Goal: Task Accomplishment & Management: Manage account settings

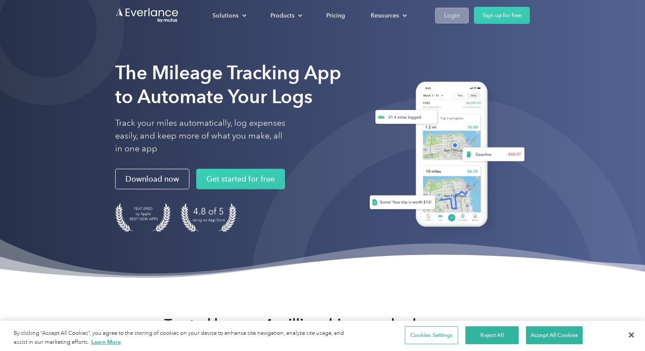
click at [450, 13] on div "Login" at bounding box center [452, 15] width 16 height 11
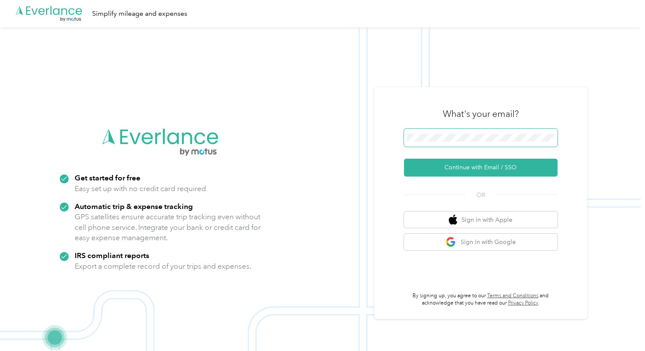
click at [427, 132] on span at bounding box center [481, 138] width 154 height 18
click at [473, 167] on button "Continue with Email / SSO" at bounding box center [481, 168] width 154 height 18
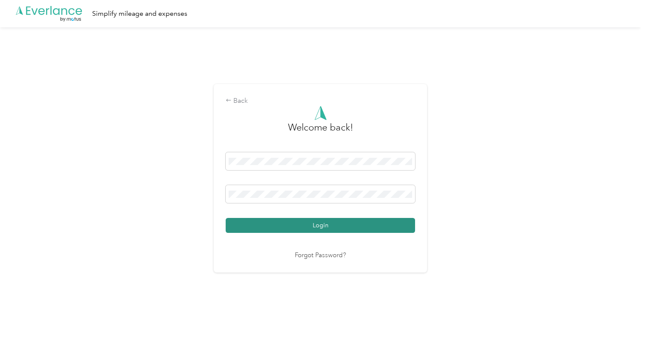
click at [301, 223] on button "Login" at bounding box center [320, 225] width 189 height 15
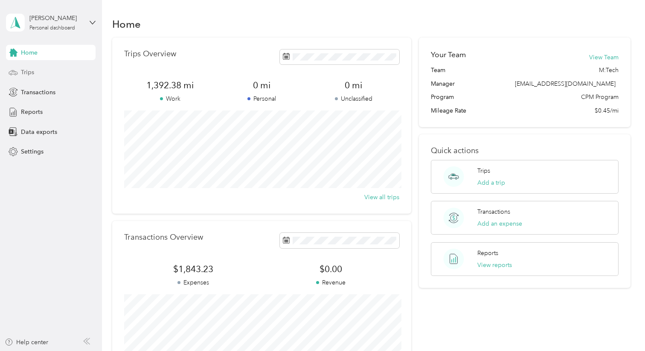
click at [28, 70] on span "Trips" at bounding box center [27, 72] width 13 height 9
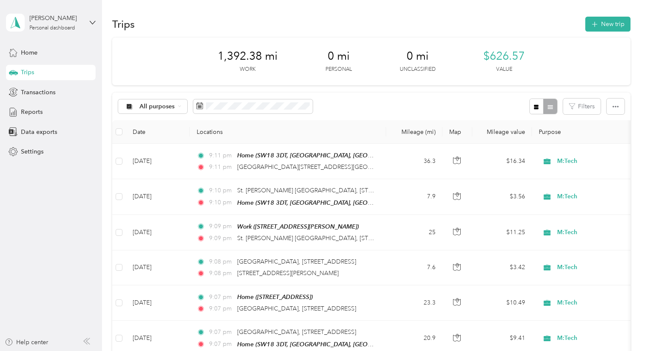
click at [254, 116] on div "All purposes Filters" at bounding box center [371, 107] width 518 height 28
click at [226, 93] on div "All purposes Filters" at bounding box center [371, 107] width 518 height 28
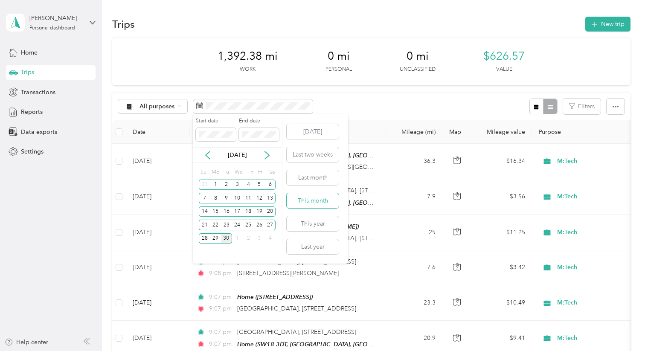
click at [313, 200] on button "This month" at bounding box center [313, 200] width 52 height 15
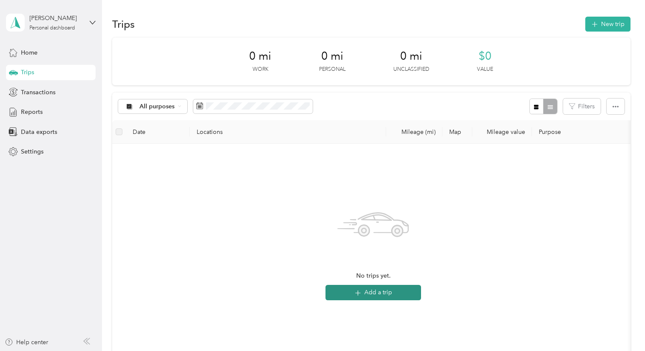
click at [389, 291] on button "Add a trip" at bounding box center [374, 292] width 96 height 15
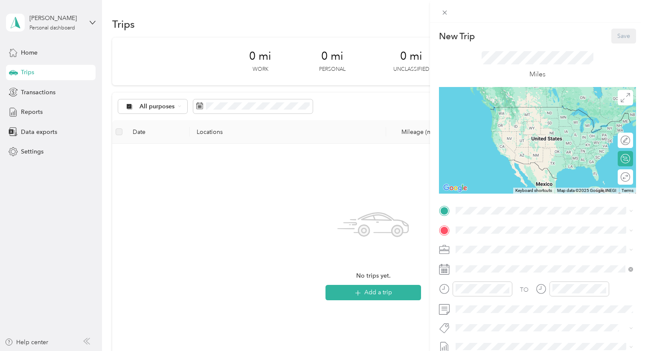
click at [380, 295] on div "New Trip Save This trip cannot be edited because it is either under review, app…" at bounding box center [322, 175] width 645 height 351
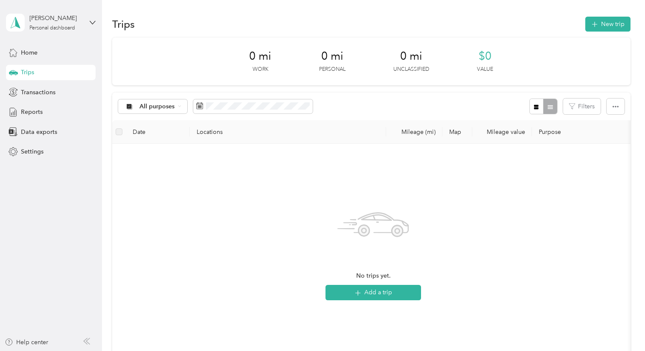
click at [380, 295] on button "Add a trip" at bounding box center [374, 292] width 96 height 15
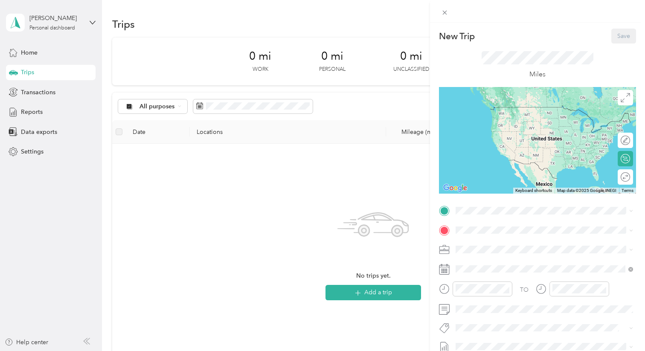
click at [485, 256] on div "Home 178A Earlsfield Road, SW18 3DT, London, England, United Kingdom" at bounding box center [499, 247] width 54 height 18
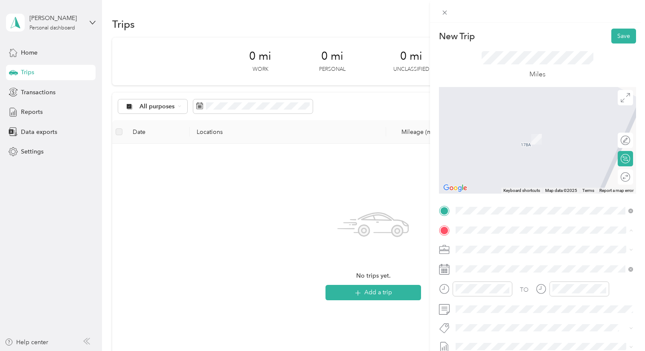
click at [483, 136] on li "W14 9SD London, Greater London, England, United Kingdom" at bounding box center [544, 126] width 183 height 17
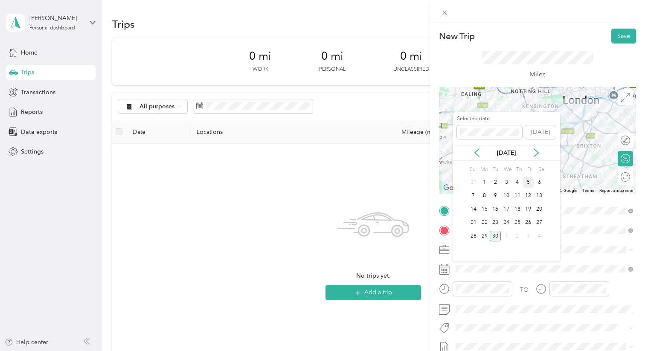
click at [527, 181] on div "5" at bounding box center [528, 182] width 11 height 11
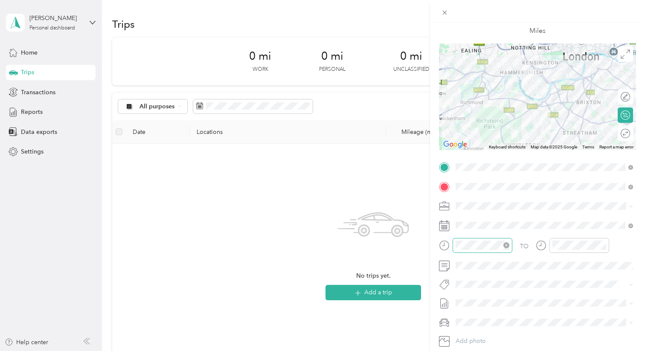
scroll to position [44, 0]
click at [468, 252] on div at bounding box center [483, 245] width 60 height 15
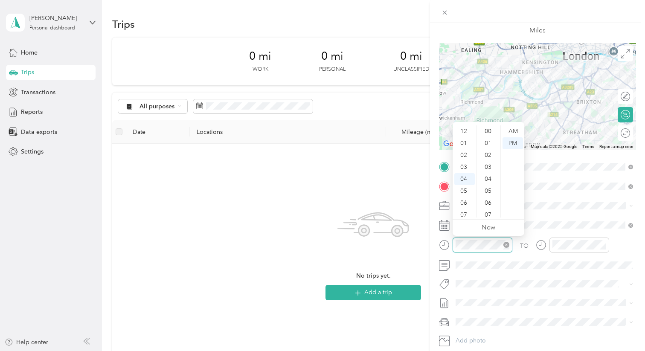
scroll to position [625, 0]
click at [445, 243] on div at bounding box center [475, 245] width 73 height 15
click at [461, 189] on div "09" at bounding box center [464, 191] width 20 height 12
click at [510, 132] on div "AM" at bounding box center [513, 131] width 20 height 12
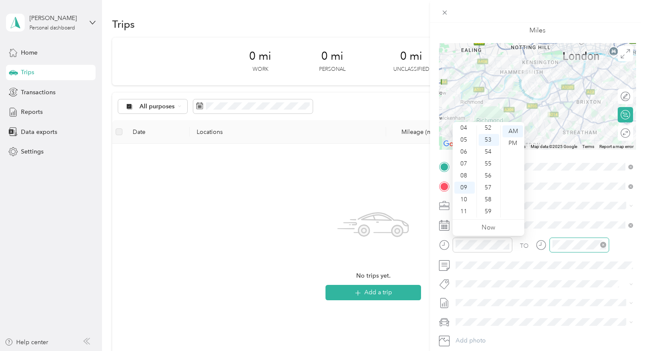
click at [565, 250] on div at bounding box center [580, 245] width 60 height 15
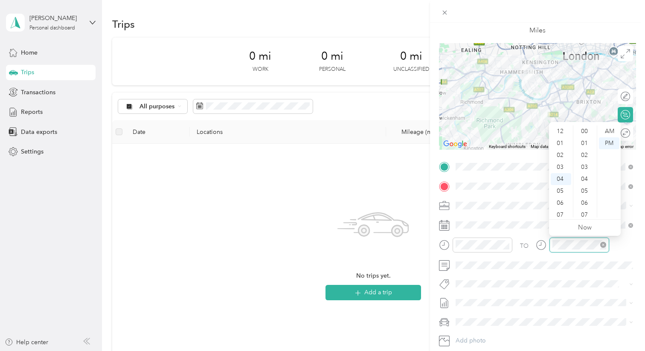
scroll to position [625, 0]
click at [563, 199] on div "10" at bounding box center [561, 203] width 20 height 12
click at [608, 131] on div "AM" at bounding box center [609, 131] width 20 height 12
click at [574, 276] on div "TO Add photo" at bounding box center [537, 263] width 197 height 206
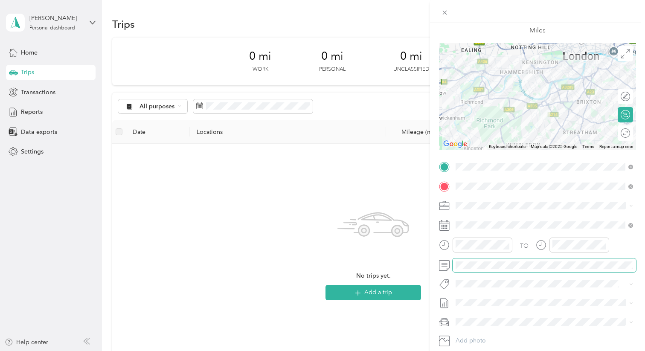
click at [469, 269] on span at bounding box center [544, 266] width 183 height 14
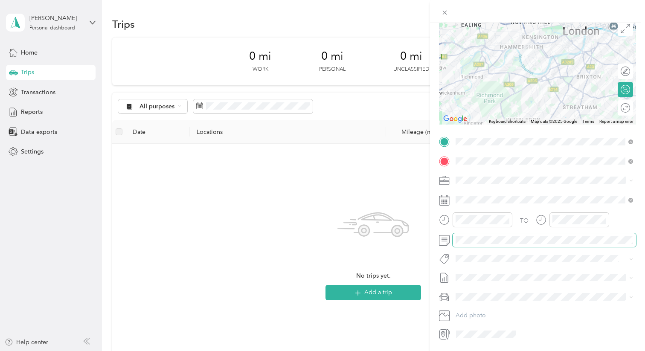
scroll to position [0, 0]
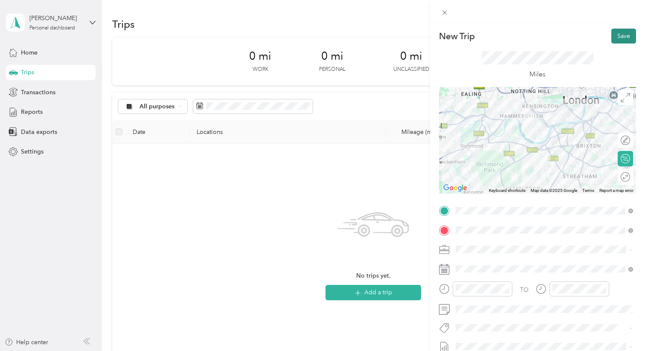
click at [618, 36] on button "Save" at bounding box center [623, 36] width 25 height 15
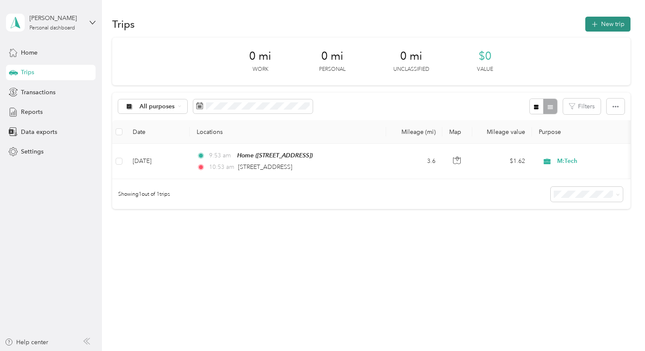
click at [602, 26] on button "New trip" at bounding box center [607, 24] width 45 height 15
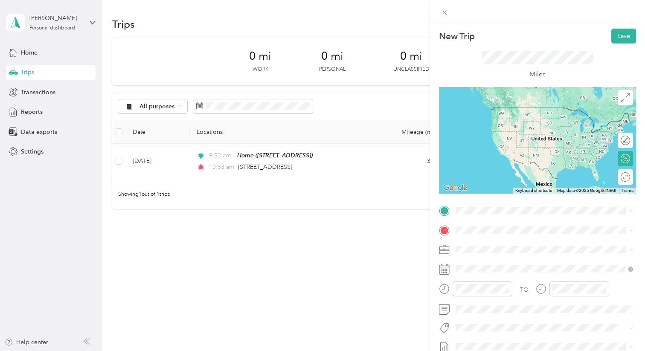
click at [486, 242] on span "W14 9SD London, Greater London, England, United Kingdom" at bounding box center [499, 239] width 54 height 8
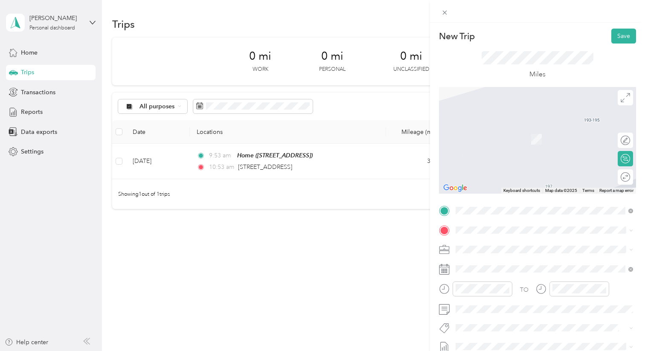
click at [485, 130] on span "SL2 3SL Slough, Buckinghamshire, England, United Kingdom" at bounding box center [499, 126] width 54 height 8
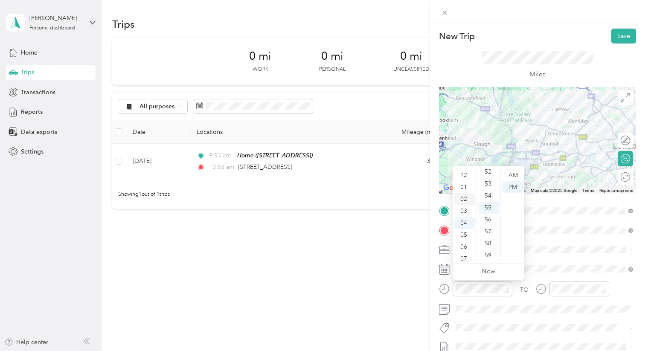
click at [461, 203] on div "02" at bounding box center [464, 199] width 20 height 12
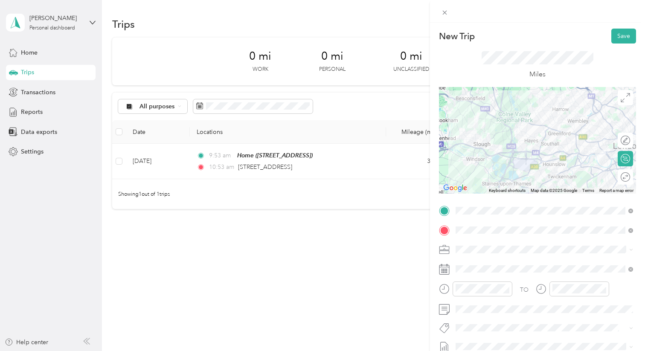
click at [391, 300] on div "New Trip Save This trip cannot be edited because it is either under review, app…" at bounding box center [322, 175] width 645 height 351
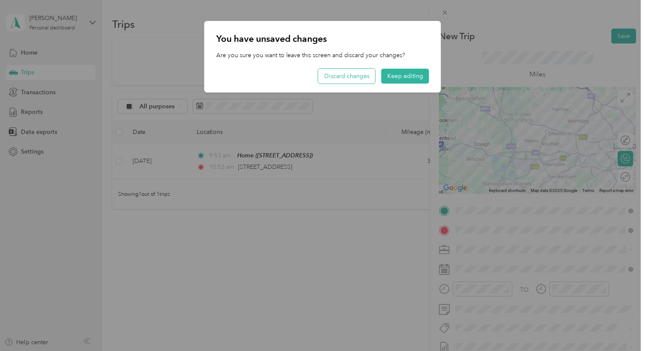
click at [348, 72] on button "Discard changes" at bounding box center [346, 76] width 57 height 15
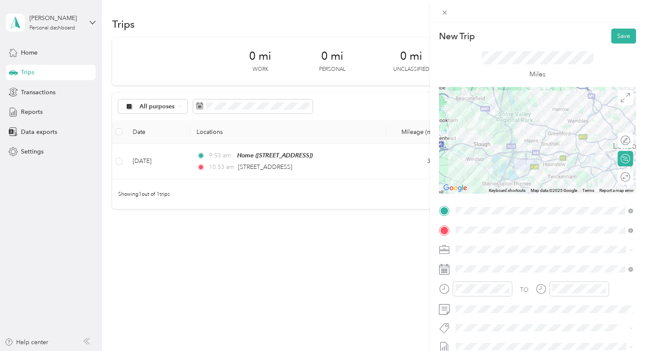
click at [348, 351] on div "New Trip Save This trip cannot be edited because it is either under review, app…" at bounding box center [320, 351] width 641 height 0
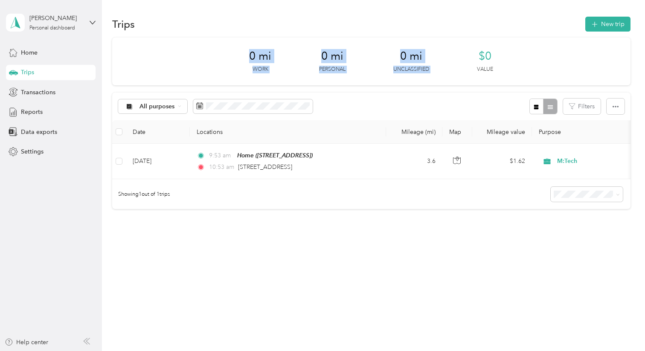
click at [606, 32] on section "Trips New trip 0 mi Work 0 mi Personal 0 mi Unclassified $0 Value All purposes …" at bounding box center [371, 127] width 518 height 224
click at [613, 20] on button "New trip" at bounding box center [607, 24] width 45 height 15
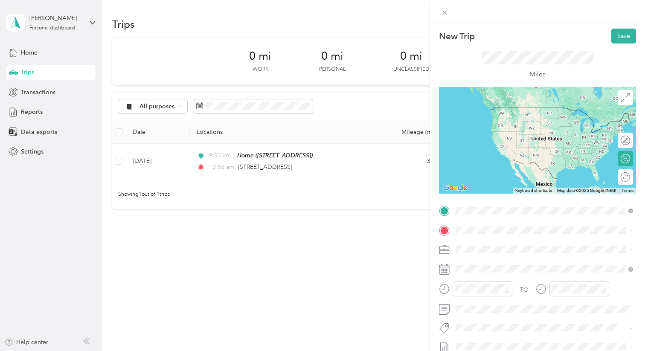
click at [488, 245] on span "W14 9SD London, Greater London, England, United Kingdom" at bounding box center [499, 242] width 54 height 8
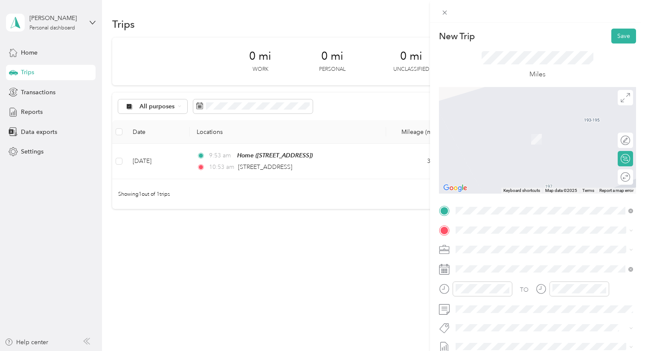
click at [476, 221] on div "TO Add photo" at bounding box center [537, 307] width 197 height 206
click at [476, 137] on li "SL2 3SL Slough, Buckinghamshire, England, United Kingdom" at bounding box center [544, 127] width 183 height 17
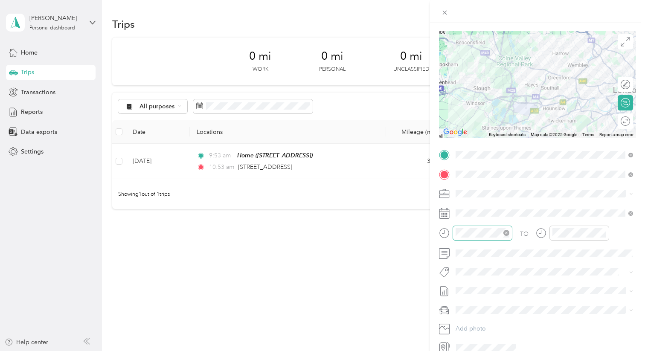
scroll to position [90, 0]
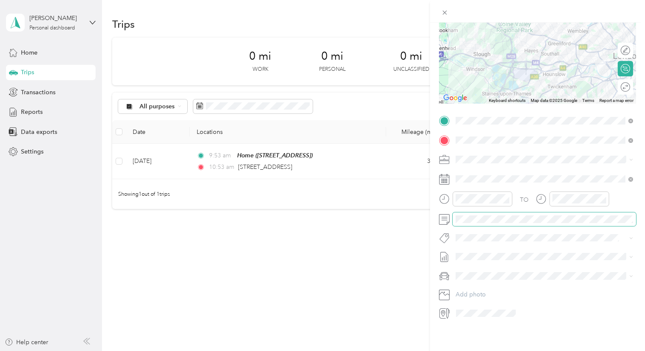
click at [466, 215] on span at bounding box center [544, 219] width 183 height 14
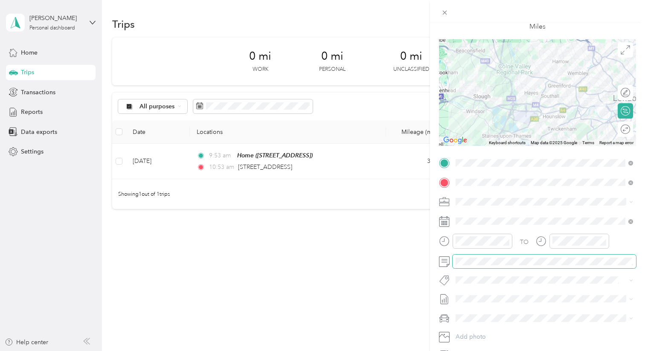
scroll to position [0, 0]
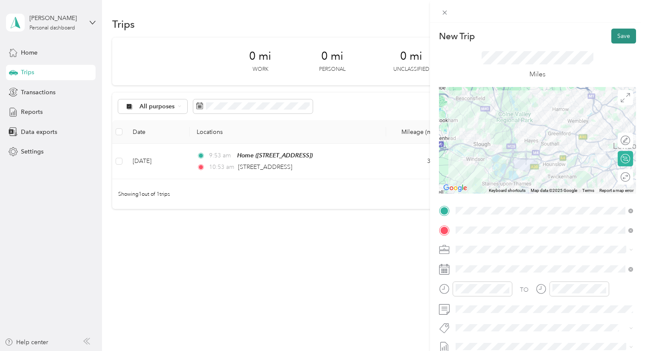
click at [626, 33] on button "Save" at bounding box center [623, 36] width 25 height 15
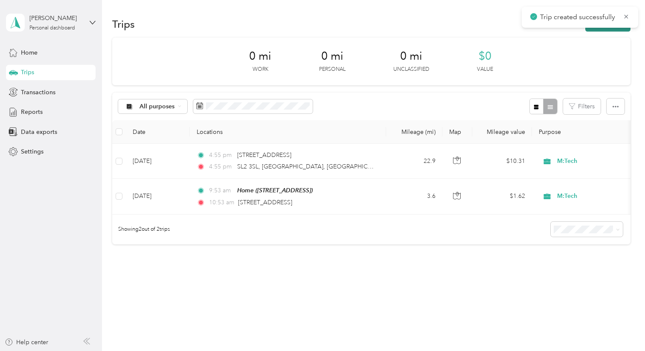
click at [605, 30] on button "New trip" at bounding box center [607, 24] width 45 height 15
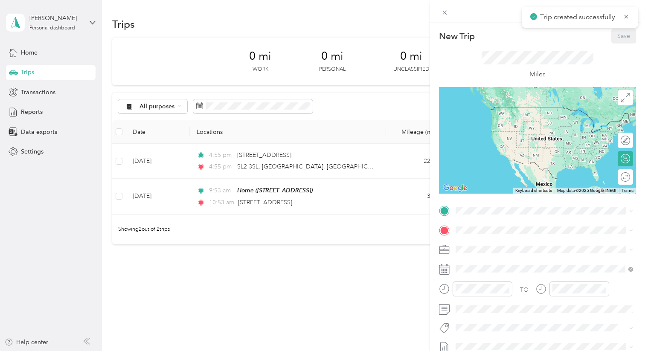
click at [331, 154] on div "New Trip Save This trip cannot be edited because it is either under review, app…" at bounding box center [322, 175] width 645 height 351
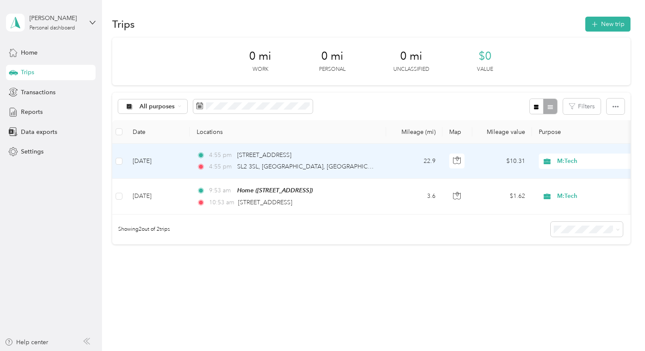
click at [359, 155] on div "4:55 pm W14 9SD, London, Greater London" at bounding box center [286, 155] width 179 height 9
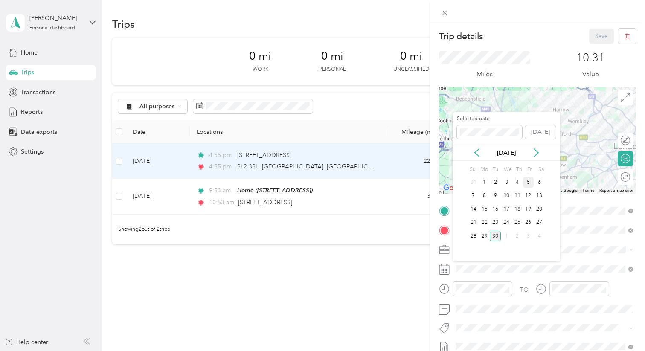
click at [528, 181] on div "5" at bounding box center [528, 182] width 11 height 11
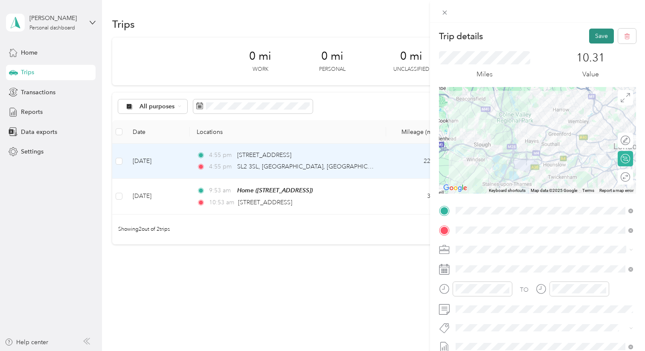
click at [593, 39] on button "Save" at bounding box center [601, 36] width 25 height 15
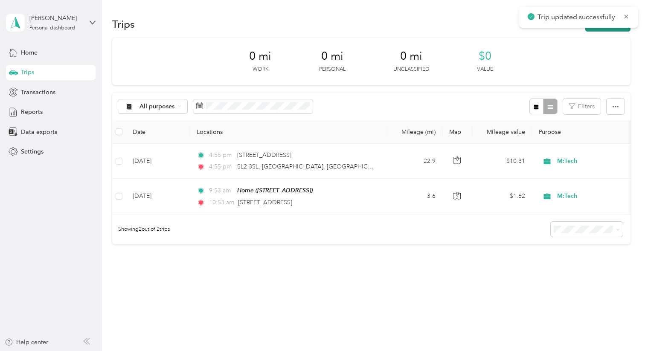
click at [599, 30] on button "New trip" at bounding box center [607, 24] width 45 height 15
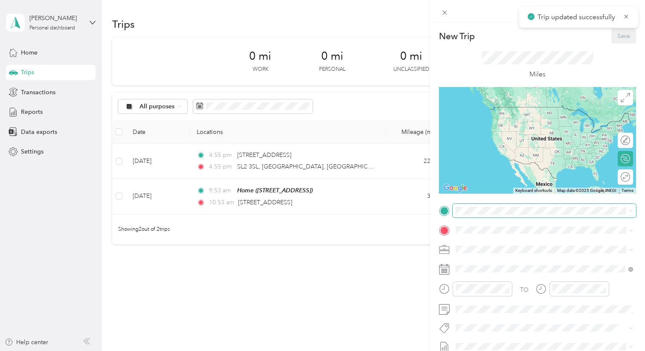
click at [470, 216] on span at bounding box center [544, 211] width 183 height 14
click at [485, 242] on span "SL2 3SL Slough, Buckinghamshire, England, United Kingdom" at bounding box center [499, 242] width 54 height 8
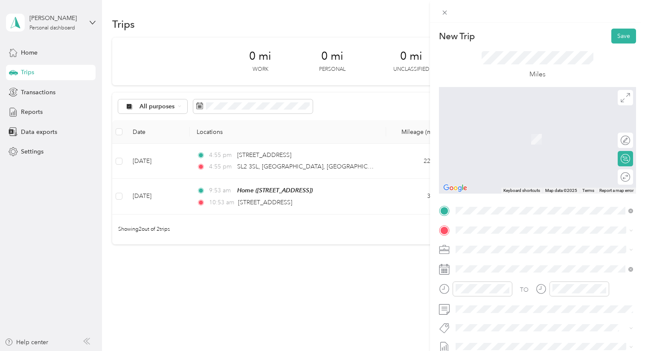
click at [475, 142] on span "178A Earlsfield Road, SW18 3DT, London, England, United Kingdom" at bounding box center [499, 138] width 54 height 7
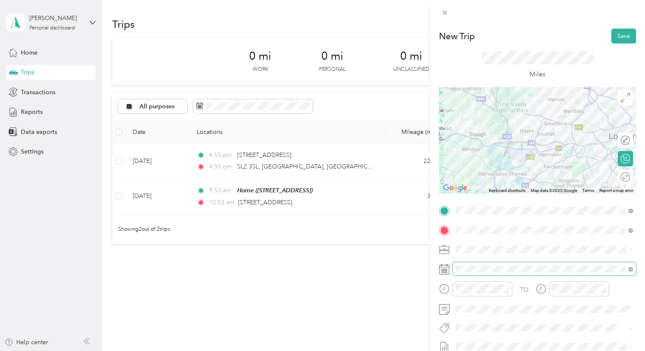
click at [469, 265] on span at bounding box center [544, 269] width 183 height 14
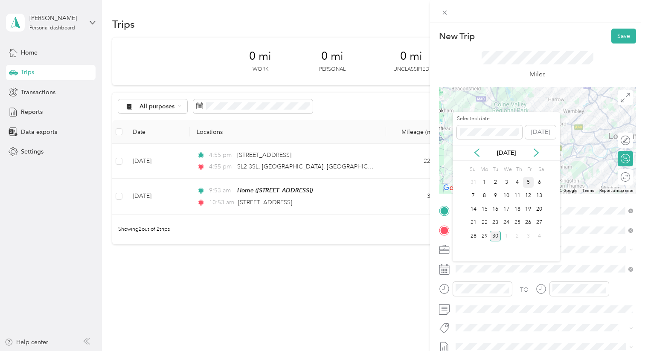
click at [527, 180] on div "5" at bounding box center [528, 182] width 11 height 11
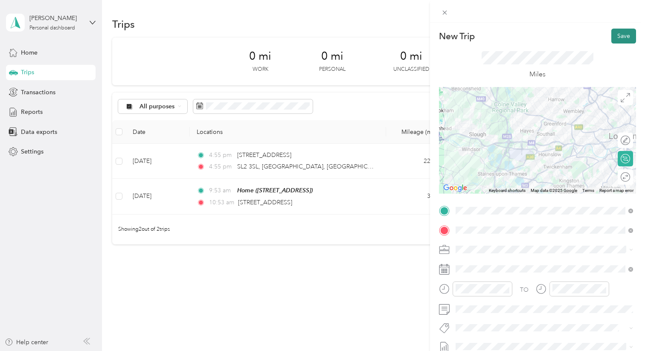
click at [618, 35] on button "Save" at bounding box center [623, 36] width 25 height 15
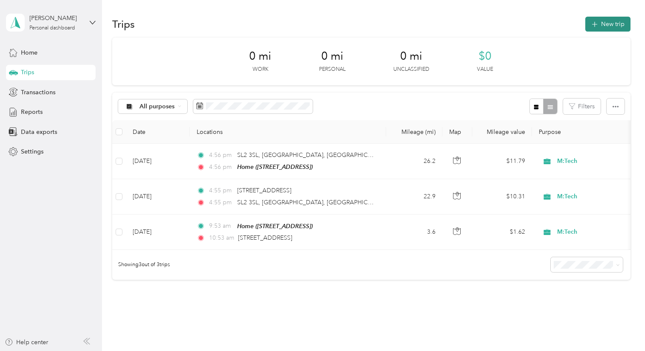
click at [610, 24] on button "New trip" at bounding box center [607, 24] width 45 height 15
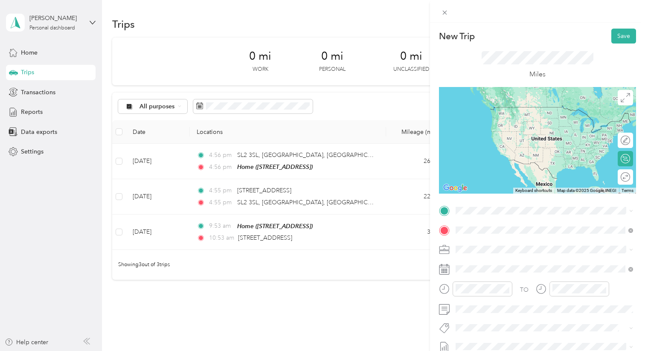
click at [486, 131] on span "SM6 7AX Wallington, Greater London, England, United Kingdom" at bounding box center [551, 133] width 159 height 23
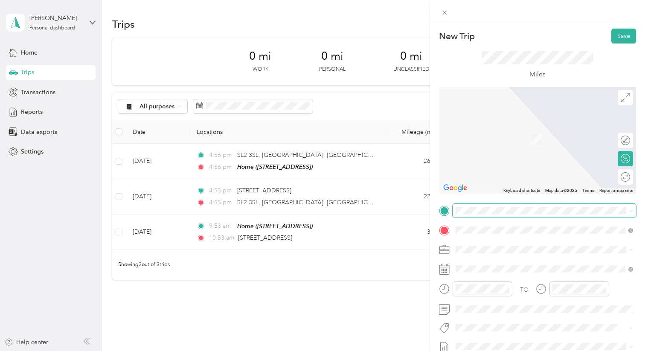
click at [487, 217] on span at bounding box center [544, 211] width 183 height 14
click at [491, 251] on span "178A Earlsfield Road, SW18 3DT, London, England, United Kingdom" at bounding box center [499, 253] width 54 height 7
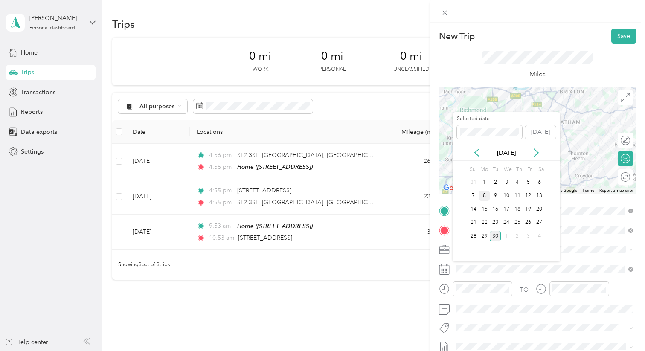
click at [482, 198] on div "8" at bounding box center [484, 196] width 11 height 11
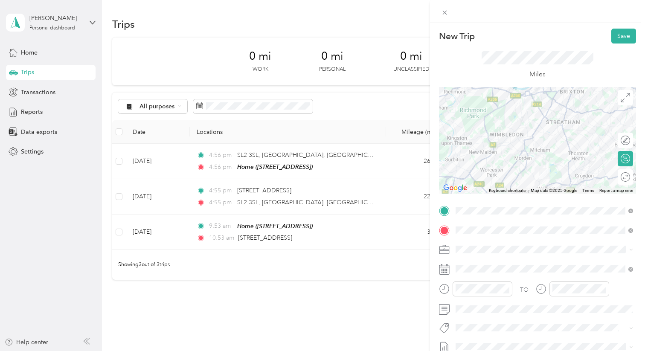
scroll to position [16, 0]
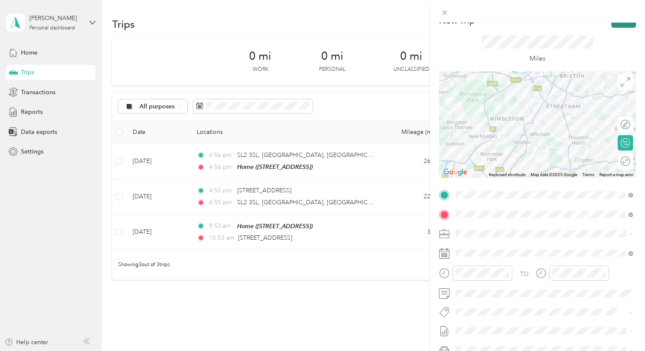
click at [623, 24] on button "Save" at bounding box center [623, 20] width 25 height 15
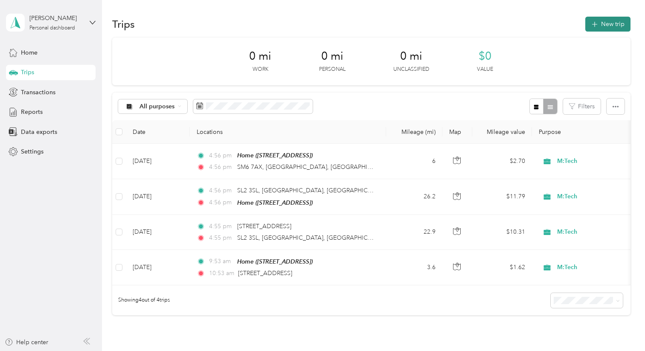
click at [616, 26] on button "New trip" at bounding box center [607, 24] width 45 height 15
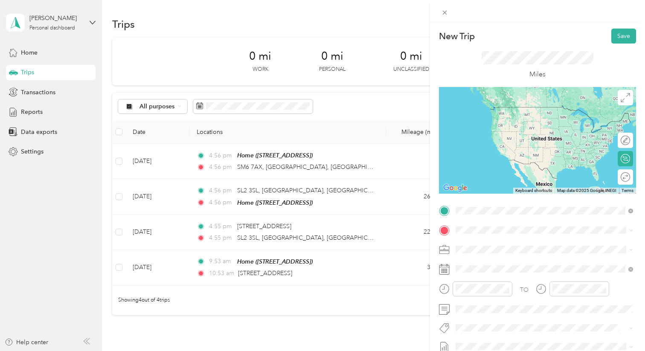
click at [495, 239] on span "BN1 2DX Brighton, Brighton and Hove, England, United Kingdom" at bounding box center [551, 253] width 159 height 30
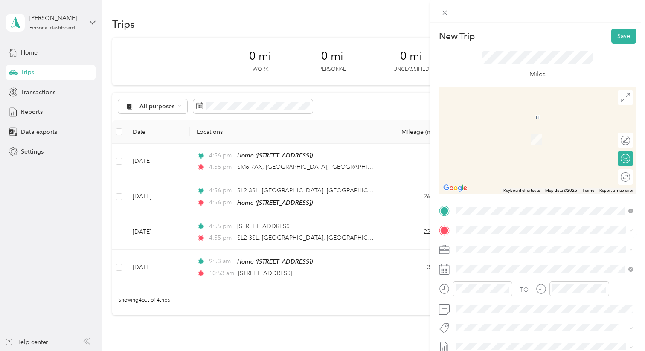
click at [494, 143] on div "Home 178A Earlsfield Road, SW18 3DT, London, England, United Kingdom" at bounding box center [499, 134] width 54 height 18
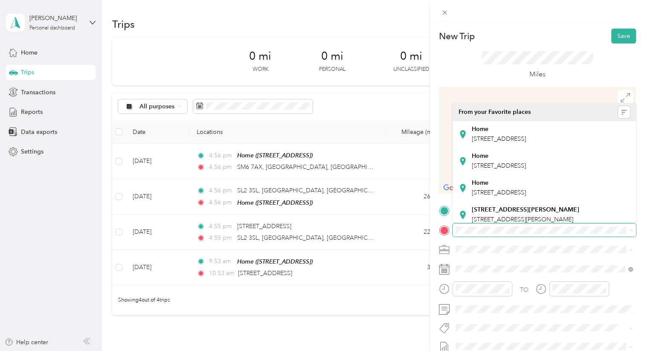
click at [641, 235] on form "New Trip Save This trip cannot be edited because it is either under review, app…" at bounding box center [537, 219] width 215 height 381
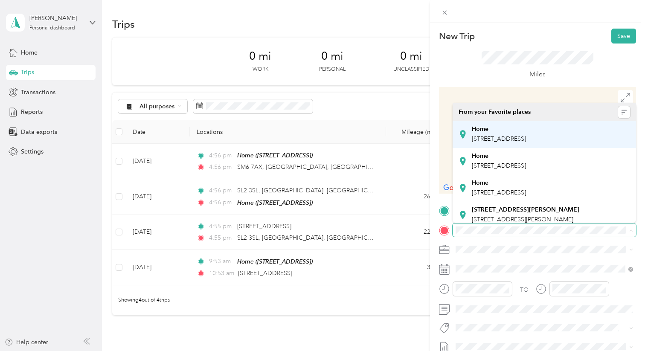
click at [526, 137] on span "178A Earlsfield Road, SW18 3DT, London, England, United Kingdom" at bounding box center [499, 138] width 54 height 7
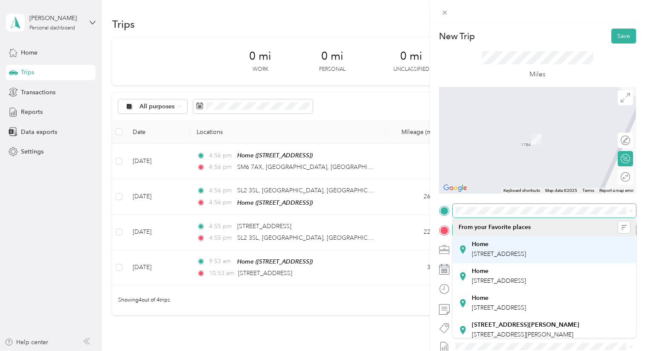
click at [526, 250] on span "178A Earlsfield Road, SW18 3DT, London, England, United Kingdom" at bounding box center [499, 253] width 54 height 7
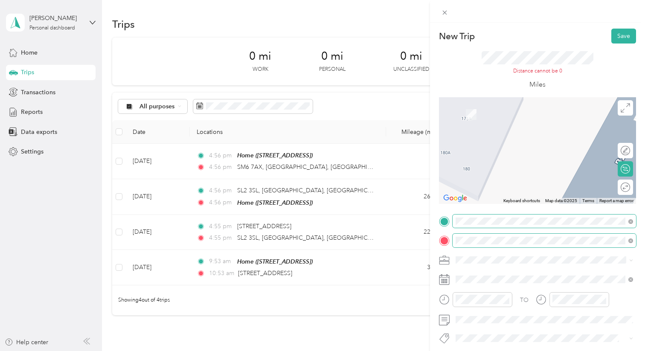
click at [627, 236] on span at bounding box center [544, 241] width 183 height 14
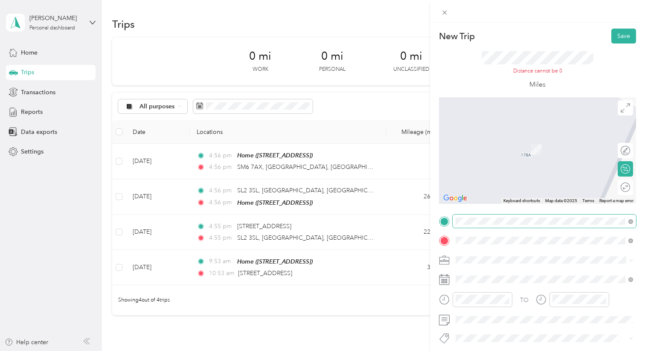
click at [503, 271] on div "TO Add photo" at bounding box center [537, 318] width 197 height 206
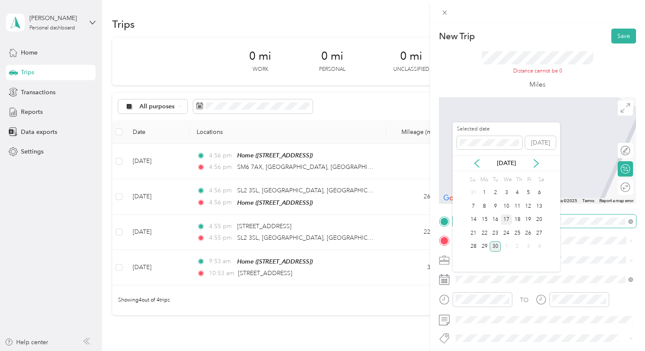
click at [508, 223] on div "17" at bounding box center [506, 220] width 11 height 11
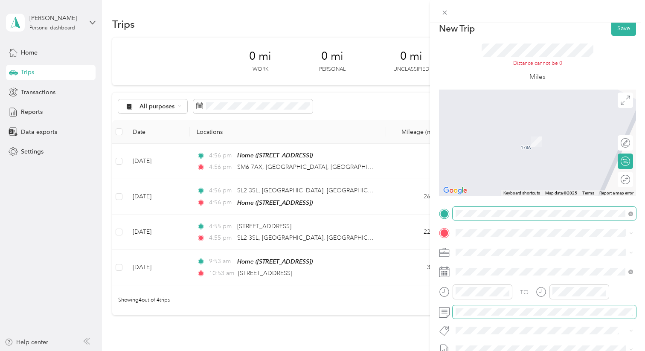
scroll to position [0, 0]
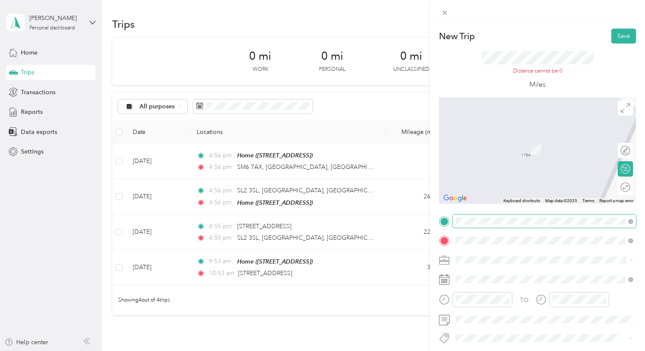
click at [489, 141] on span "BN1 2DX Brighton, Brighton and Hove, England, United Kingdom" at bounding box center [551, 148] width 159 height 30
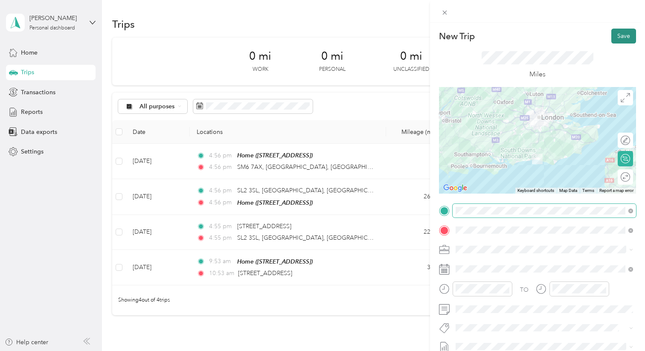
click at [618, 35] on button "Save" at bounding box center [623, 36] width 25 height 15
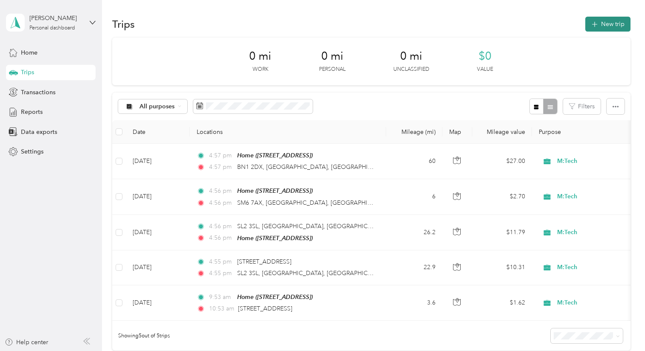
click at [605, 20] on button "New trip" at bounding box center [607, 24] width 45 height 15
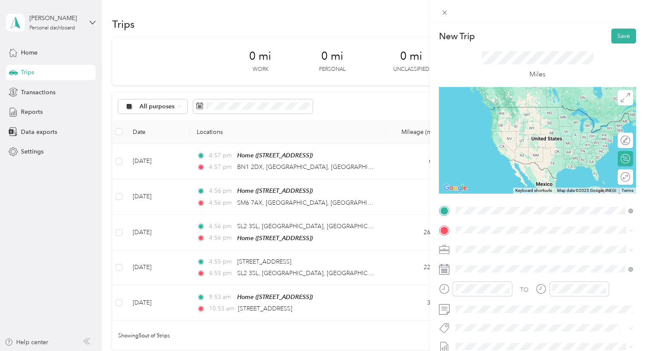
click at [491, 242] on span "BN1 2DX Brighton, Brighton and Hove, England, United Kingdom" at bounding box center [551, 253] width 159 height 30
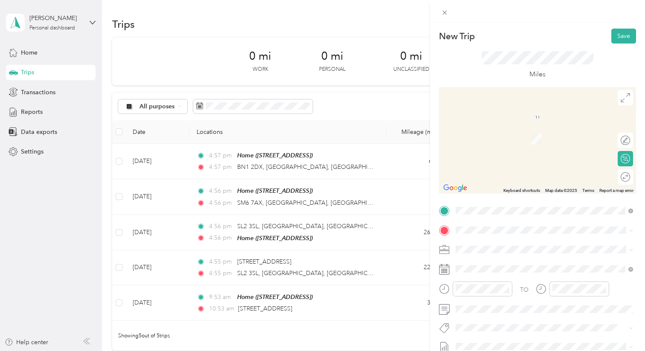
click at [483, 141] on span "178A Earlsfield Road, SW18 3DT, London, England, United Kingdom" at bounding box center [499, 137] width 54 height 7
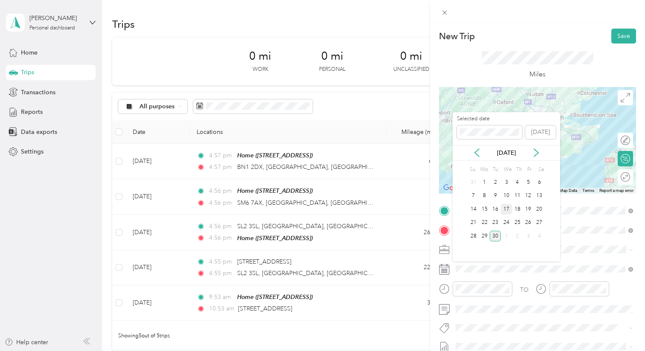
click at [506, 210] on div "17" at bounding box center [506, 209] width 11 height 11
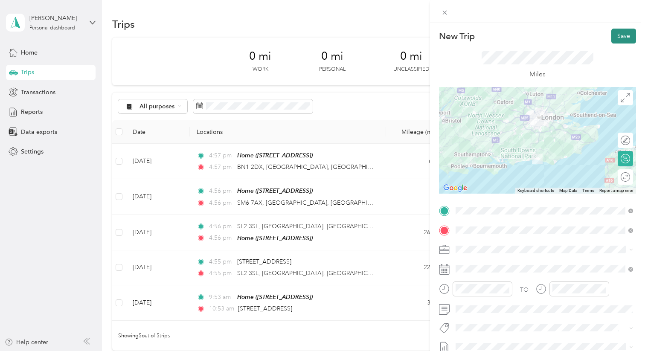
click at [624, 38] on button "Save" at bounding box center [623, 36] width 25 height 15
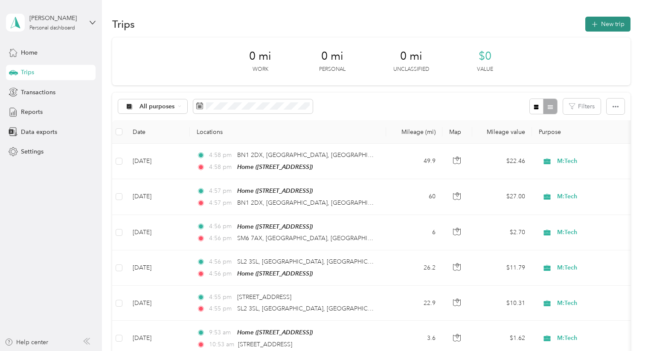
click at [607, 24] on button "New trip" at bounding box center [607, 24] width 45 height 15
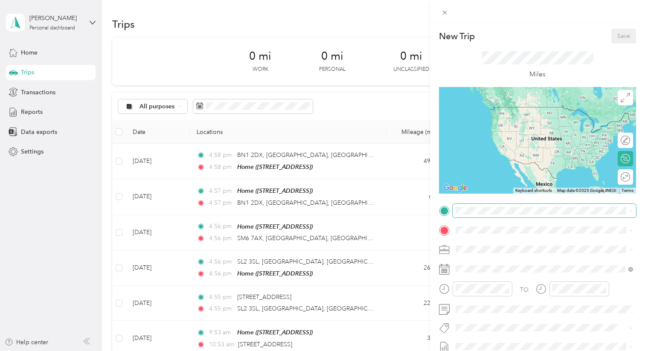
click at [474, 215] on span at bounding box center [544, 211] width 183 height 14
click at [490, 246] on div "Home 178A Earlsfield Road, SW18 3DT, London, England, United Kingdom" at bounding box center [499, 250] width 54 height 18
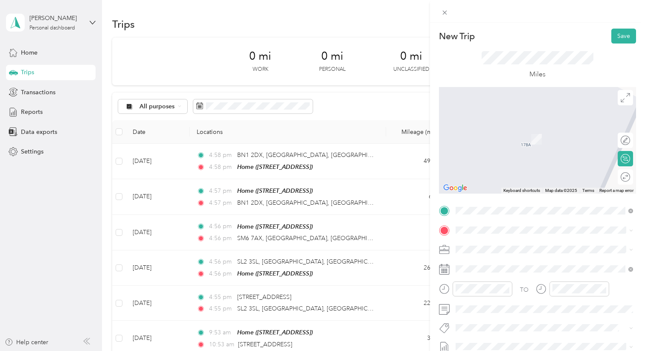
click at [473, 222] on div "TO Add photo" at bounding box center [537, 307] width 197 height 206
click at [490, 134] on span "BN1 2DX Brighton, Brighton and Hove, England, United Kingdom" at bounding box center [551, 137] width 159 height 30
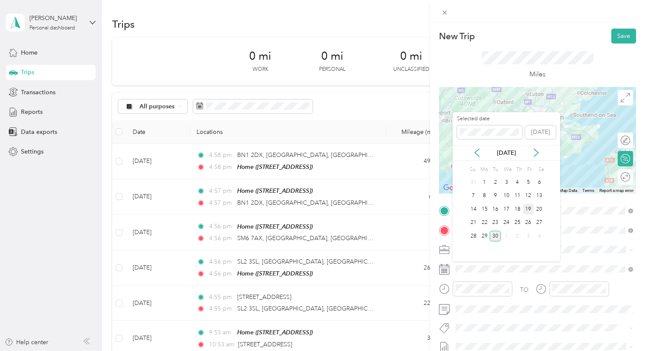
click at [529, 212] on div "19" at bounding box center [528, 209] width 11 height 11
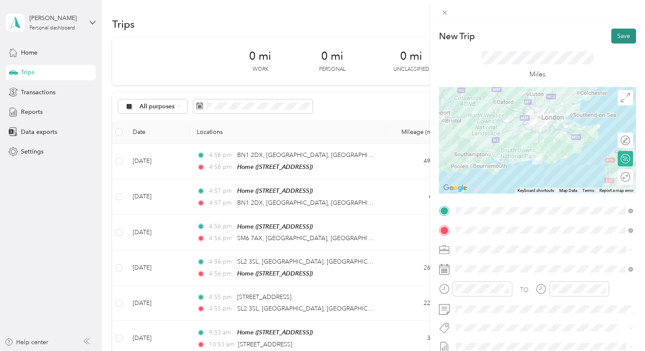
click at [620, 31] on button "Save" at bounding box center [623, 36] width 25 height 15
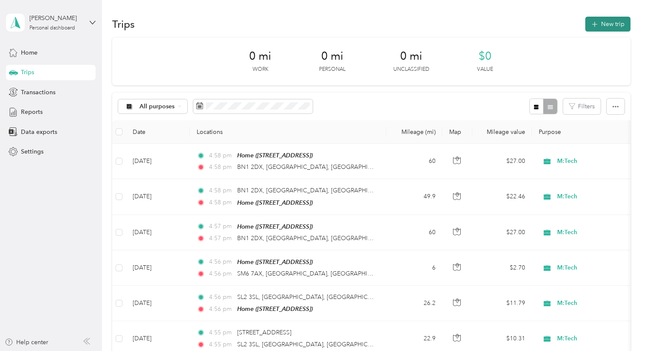
click at [612, 23] on button "New trip" at bounding box center [607, 24] width 45 height 15
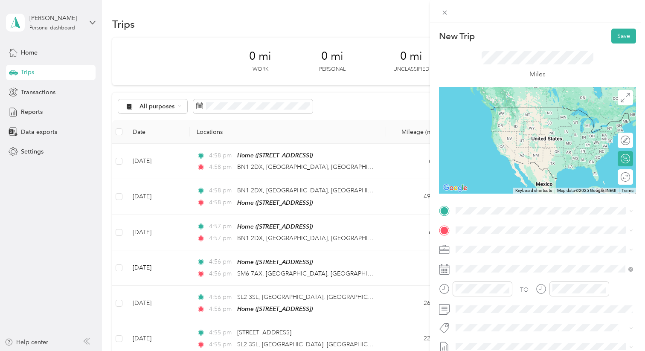
click at [494, 244] on span "BN1 2DX Brighton, Brighton and Hove, England, United Kingdom" at bounding box center [551, 252] width 159 height 30
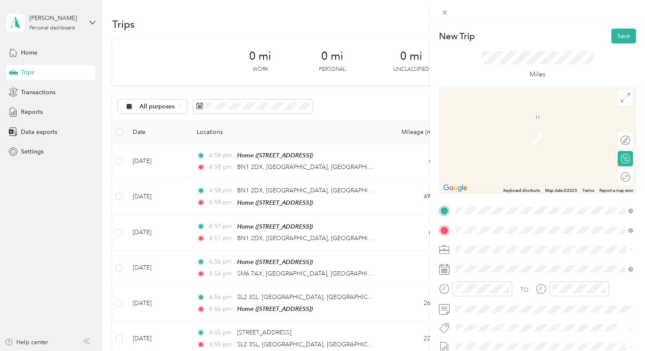
click at [479, 143] on div "Home 178A Earlsfield Road, SW18 3DT, London, England, United Kingdom" at bounding box center [499, 134] width 54 height 18
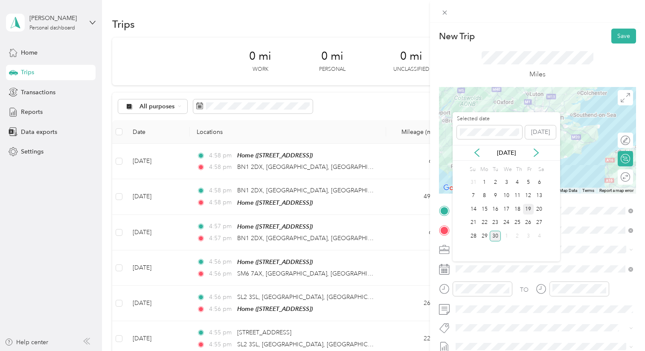
click at [527, 210] on div "19" at bounding box center [528, 209] width 11 height 11
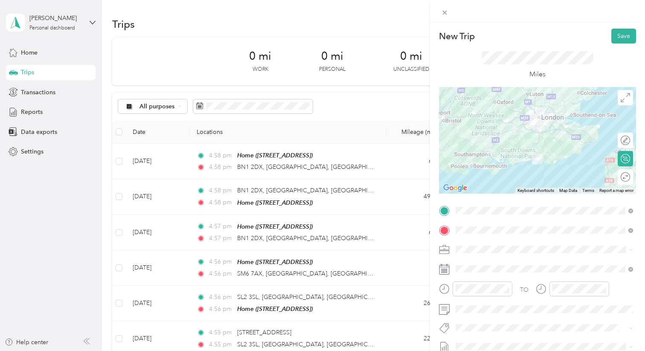
scroll to position [18, 0]
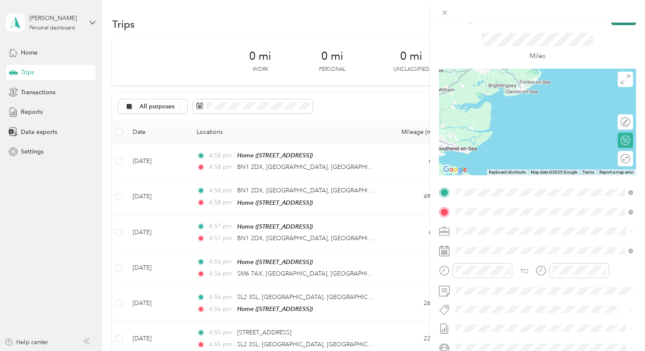
click at [617, 23] on button "Save" at bounding box center [623, 17] width 25 height 15
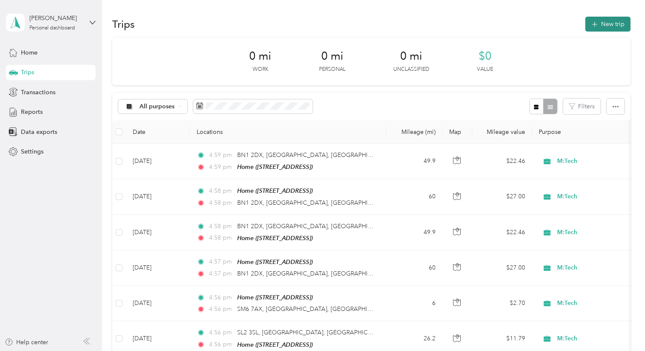
click at [602, 18] on button "New trip" at bounding box center [607, 24] width 45 height 15
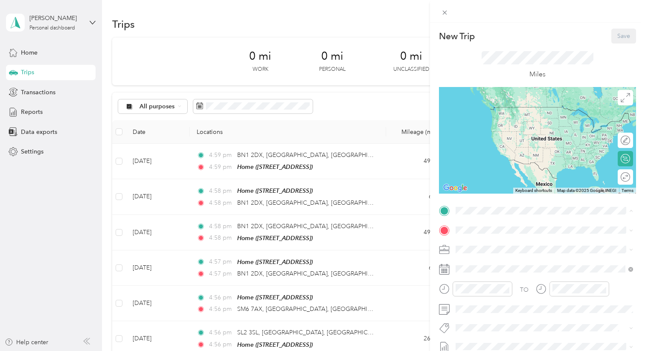
click at [486, 256] on span "178A Earlsfield Road, SW18 3DT, London, England, United Kingdom" at bounding box center [499, 253] width 54 height 7
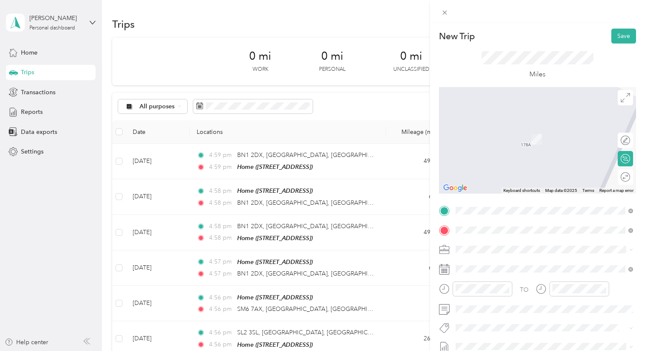
click at [484, 138] on ol "From search results SW13 9JT London, Greater London, England, United Kingdom SW…" at bounding box center [544, 162] width 183 height 119
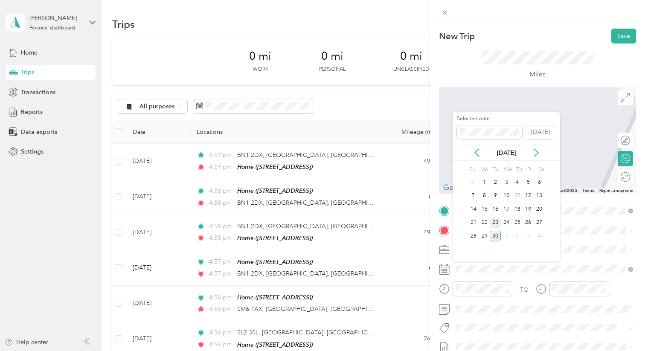
click at [495, 221] on div "23" at bounding box center [495, 223] width 11 height 11
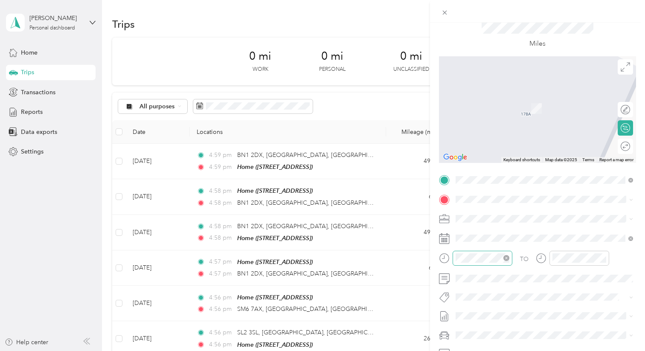
scroll to position [34, 0]
click at [480, 227] on span "SW13 9JT London, Greater London, England, United Kingdom" at bounding box center [499, 228] width 54 height 8
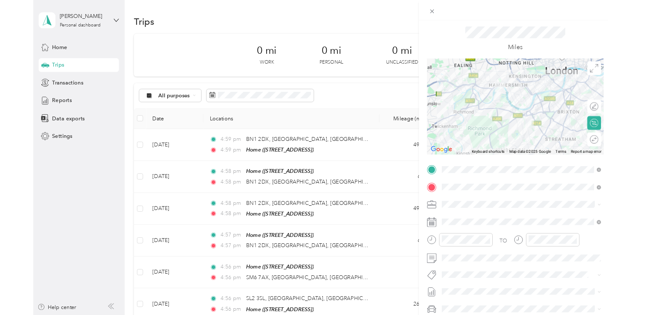
scroll to position [15, 0]
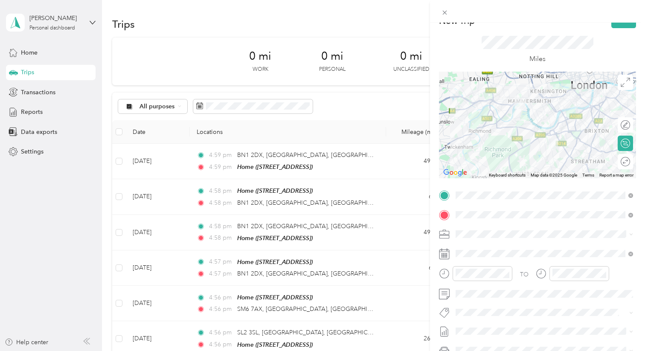
click at [623, 28] on div "Miles" at bounding box center [537, 50] width 197 height 44
click at [622, 26] on button "Save" at bounding box center [623, 20] width 25 height 15
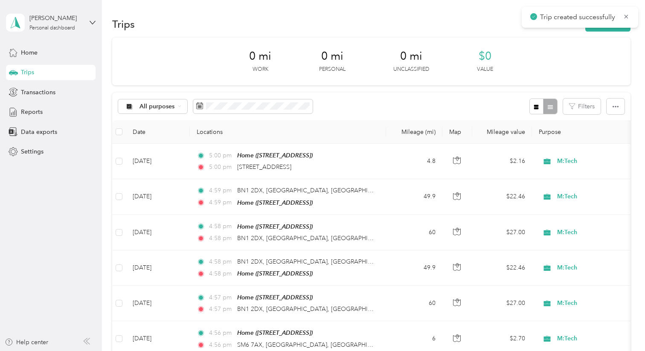
click at [622, 26] on div "Trip created successfully" at bounding box center [580, 17] width 116 height 21
click at [618, 29] on button "New trip" at bounding box center [607, 24] width 45 height 15
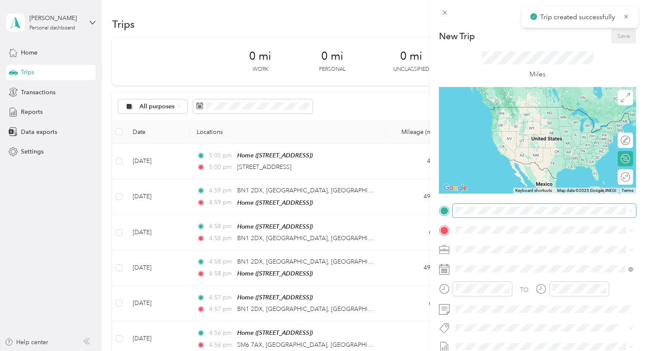
click at [469, 216] on span at bounding box center [544, 211] width 183 height 14
click at [476, 140] on div "Work GU1 4EU, Guildford, UK" at bounding box center [545, 134] width 172 height 21
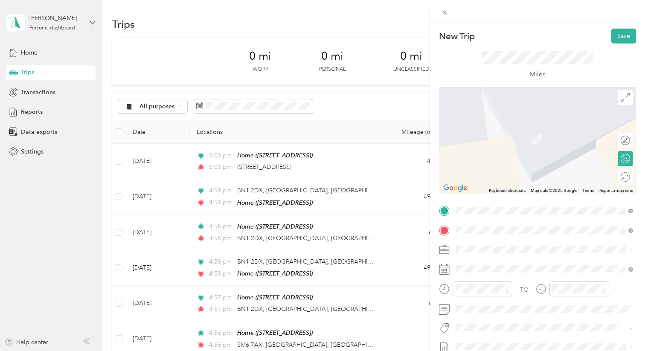
click at [479, 239] on span "SW13 9JT London, Greater London, England, United Kingdom" at bounding box center [499, 242] width 54 height 8
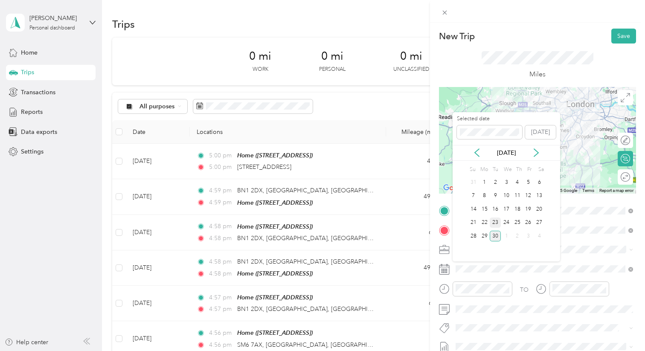
click at [496, 221] on div "23" at bounding box center [495, 223] width 11 height 11
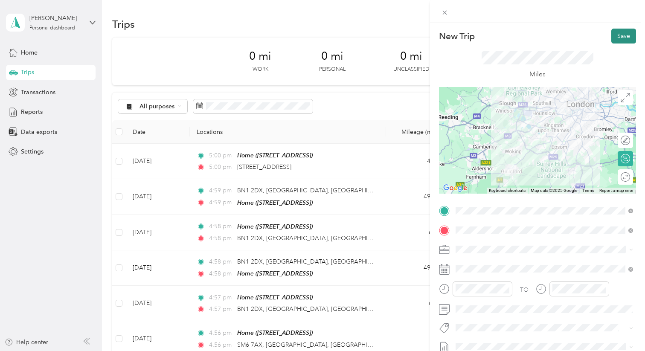
click at [622, 35] on button "Save" at bounding box center [623, 36] width 25 height 15
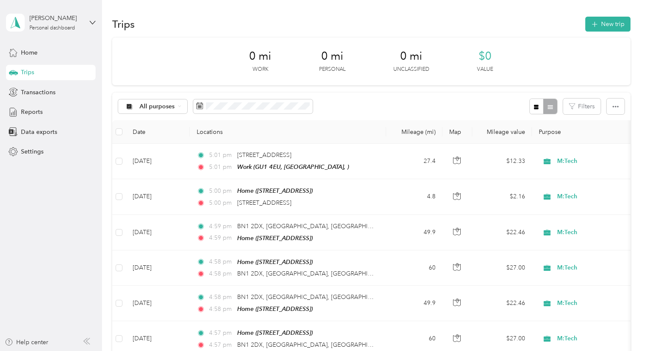
click at [263, 114] on div "All purposes Filters" at bounding box center [371, 107] width 518 height 28
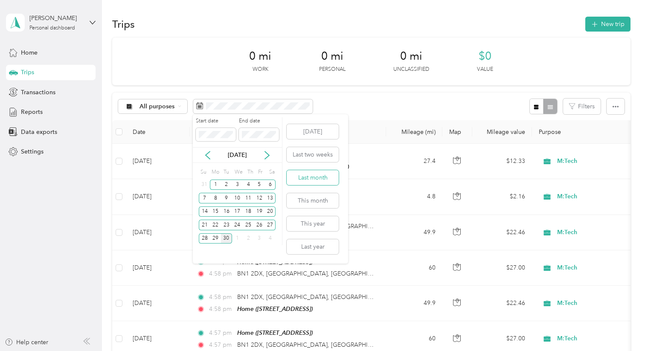
click at [310, 184] on button "Last month" at bounding box center [313, 177] width 52 height 15
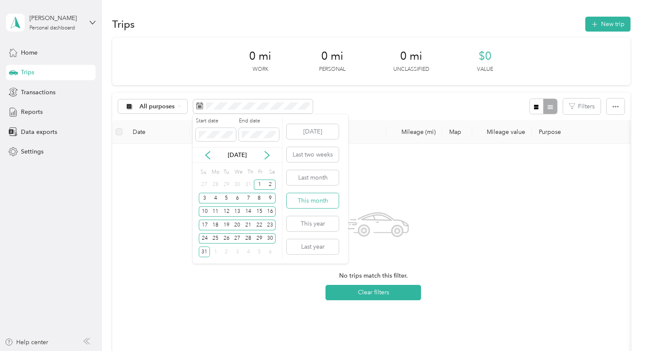
click at [314, 205] on button "This month" at bounding box center [313, 200] width 52 height 15
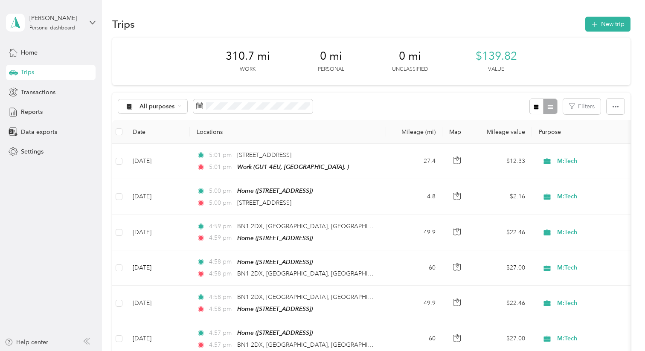
click at [35, 84] on div "Home Trips Transactions Reports Data exports Settings" at bounding box center [51, 102] width 90 height 115
click at [39, 91] on span "Transactions" at bounding box center [38, 92] width 35 height 9
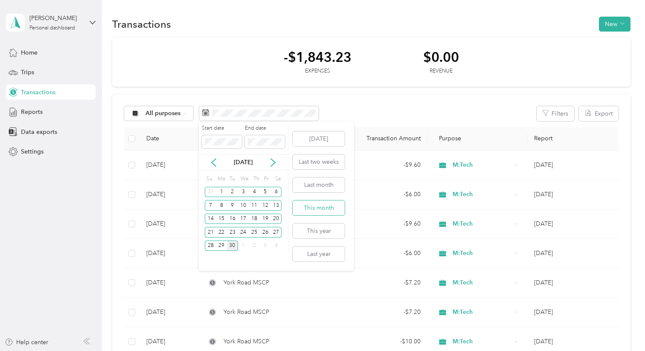
click at [317, 210] on button "This month" at bounding box center [319, 208] width 52 height 15
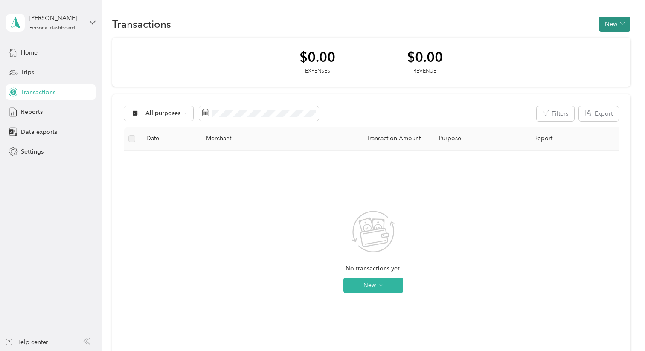
click at [619, 28] on button "New" at bounding box center [615, 24] width 32 height 15
click at [609, 44] on span "Expense" at bounding box center [616, 40] width 23 height 9
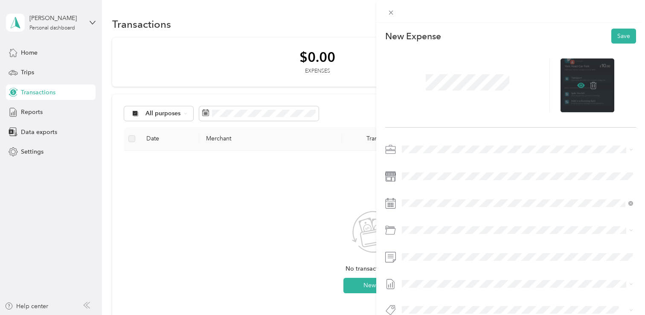
click at [583, 83] on icon at bounding box center [581, 85] width 8 height 8
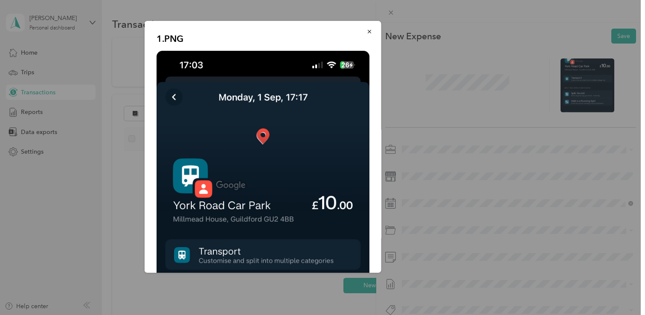
click at [515, 72] on div "1.PNG" at bounding box center [441, 148] width 237 height 254
click at [366, 29] on button "button" at bounding box center [370, 31] width 18 height 15
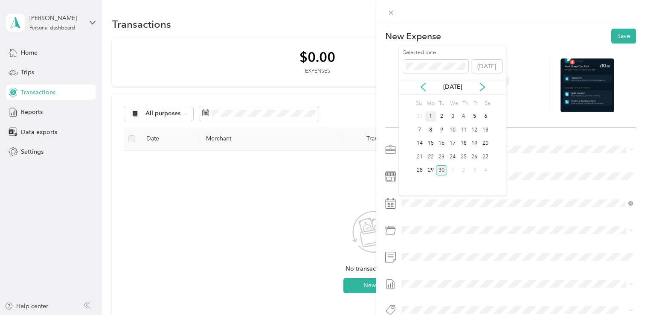
click at [432, 117] on div "1" at bounding box center [430, 116] width 11 height 11
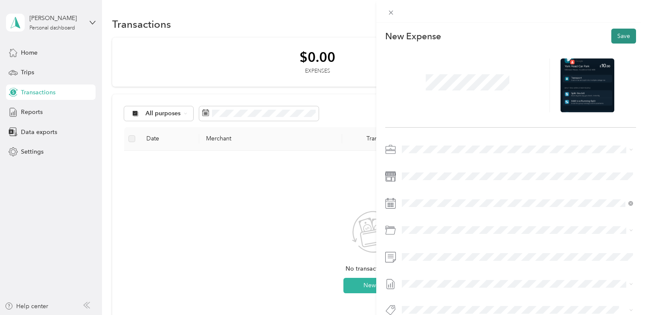
click at [627, 39] on button "Save" at bounding box center [623, 36] width 25 height 15
click at [614, 38] on button "Save" at bounding box center [623, 36] width 25 height 15
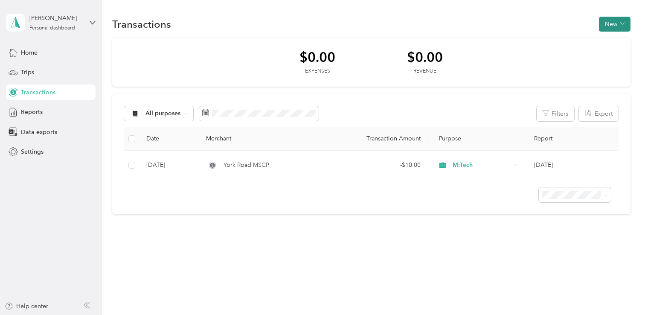
click at [625, 20] on span "button" at bounding box center [622, 23] width 4 height 7
click at [613, 43] on span "Expense" at bounding box center [616, 40] width 23 height 9
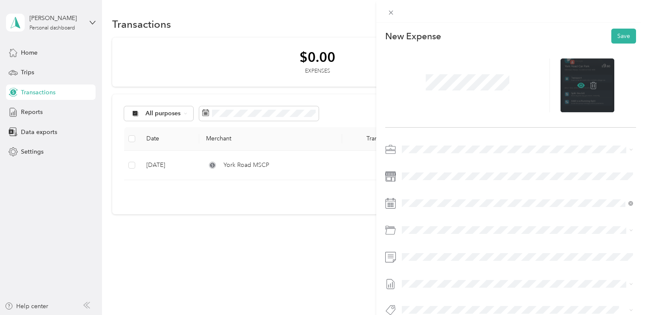
click at [582, 83] on icon at bounding box center [581, 85] width 8 height 5
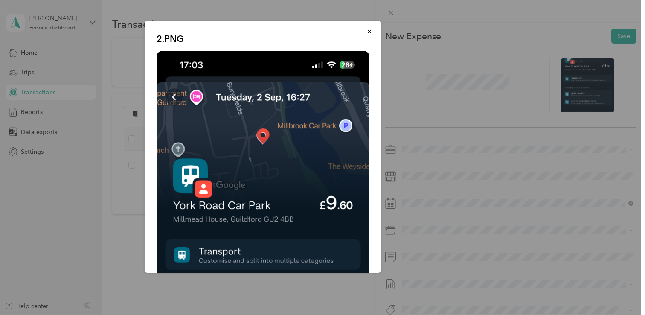
click at [486, 73] on div "2.PNG" at bounding box center [441, 148] width 237 height 254
click at [434, 78] on div "2.PNG" at bounding box center [441, 148] width 237 height 254
click at [371, 30] on icon "button" at bounding box center [370, 32] width 6 height 6
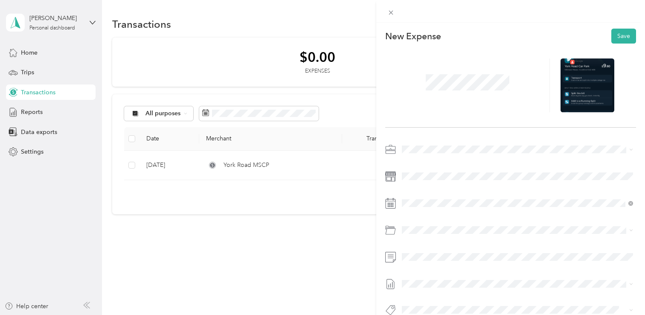
click at [453, 93] on span at bounding box center [468, 82] width 90 height 22
click at [442, 113] on div "2" at bounding box center [441, 116] width 11 height 11
click at [623, 38] on button "Save" at bounding box center [623, 36] width 25 height 15
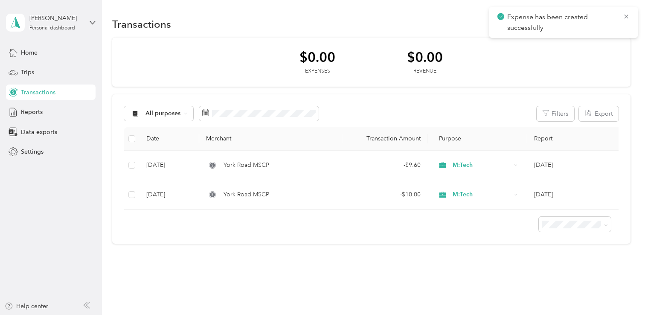
click at [631, 14] on div "Expense has been created successfully" at bounding box center [563, 22] width 149 height 31
click at [623, 17] on icon at bounding box center [626, 17] width 7 height 8
click at [620, 25] on button "New" at bounding box center [615, 24] width 32 height 15
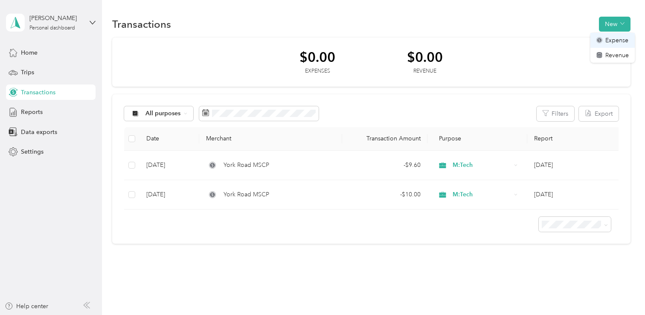
click at [605, 43] on span "Expense" at bounding box center [616, 40] width 23 height 9
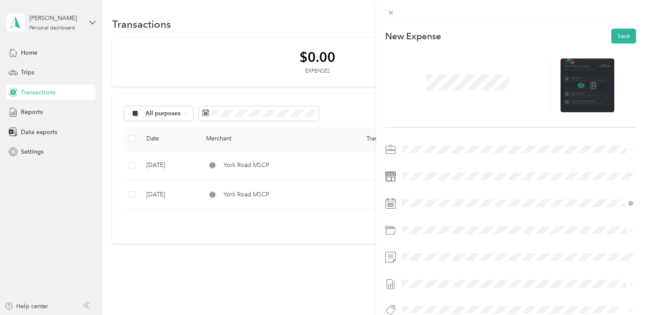
click at [579, 84] on icon at bounding box center [581, 85] width 8 height 5
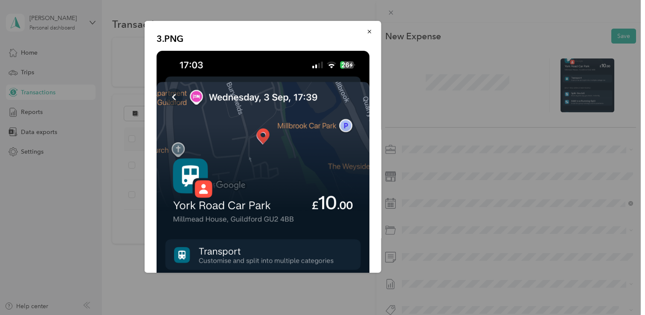
click at [498, 42] on div "3.PNG" at bounding box center [441, 148] width 237 height 254
click at [364, 30] on button "button" at bounding box center [370, 31] width 18 height 15
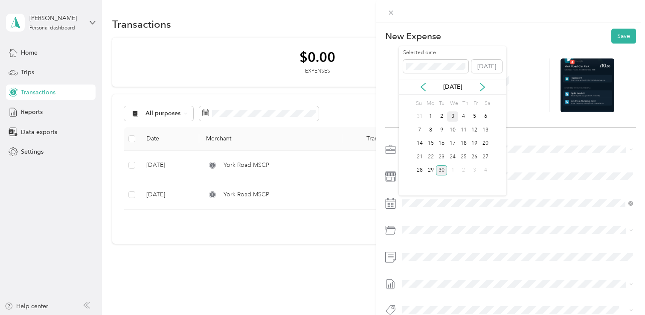
click at [454, 117] on div "3" at bounding box center [452, 116] width 11 height 11
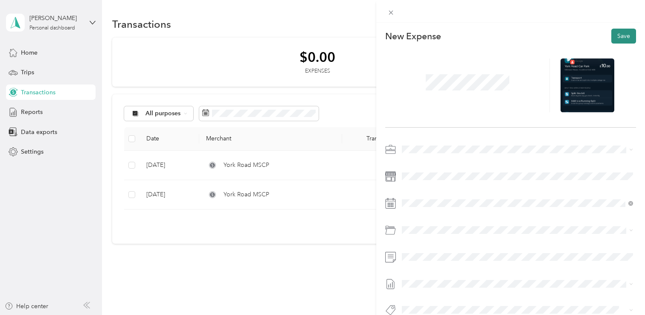
click at [624, 35] on button "Save" at bounding box center [623, 36] width 25 height 15
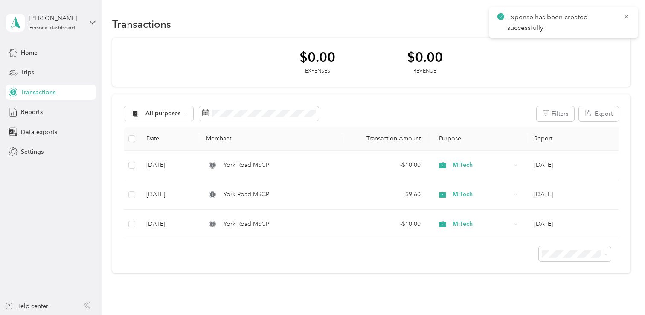
click at [632, 17] on div "Expense has been created successfully" at bounding box center [563, 22] width 149 height 31
click at [629, 17] on icon at bounding box center [626, 17] width 7 height 8
click at [617, 20] on button "New" at bounding box center [615, 24] width 32 height 15
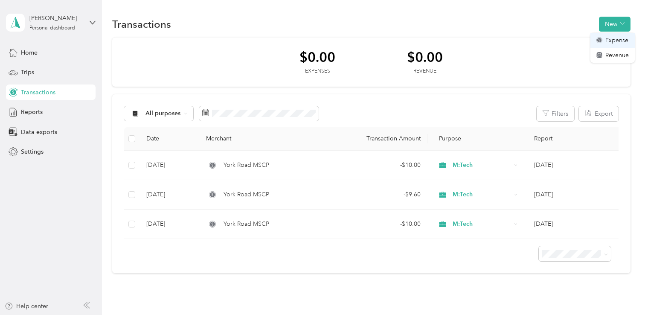
click at [604, 43] on div "Expense" at bounding box center [613, 40] width 32 height 9
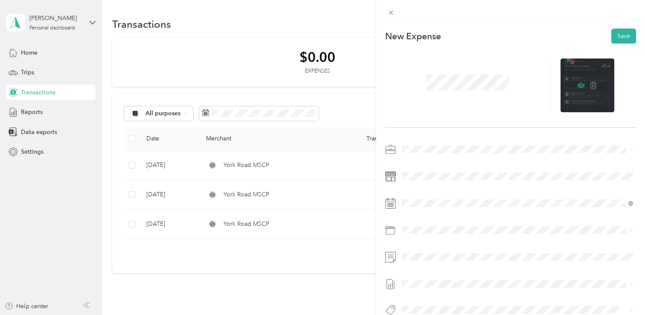
click at [581, 83] on icon at bounding box center [581, 85] width 8 height 5
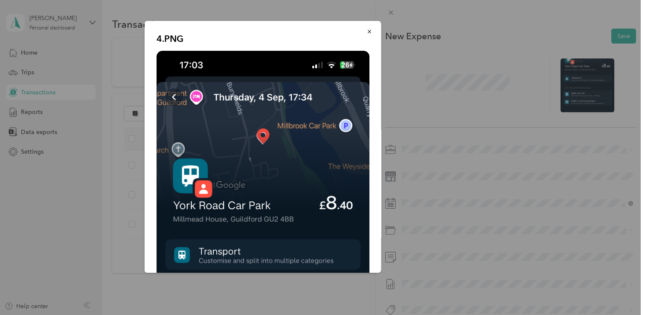
click at [503, 57] on div "4.PNG" at bounding box center [441, 148] width 237 height 254
click at [374, 29] on button "button" at bounding box center [370, 31] width 18 height 15
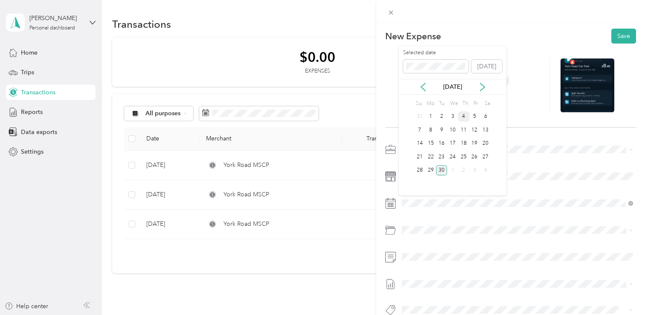
click at [467, 116] on div "4" at bounding box center [463, 116] width 11 height 11
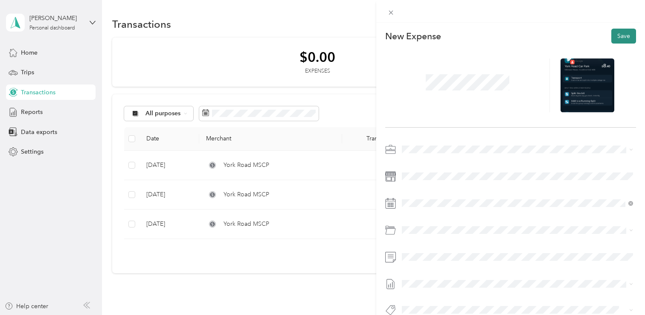
click at [613, 37] on button "Save" at bounding box center [623, 36] width 25 height 15
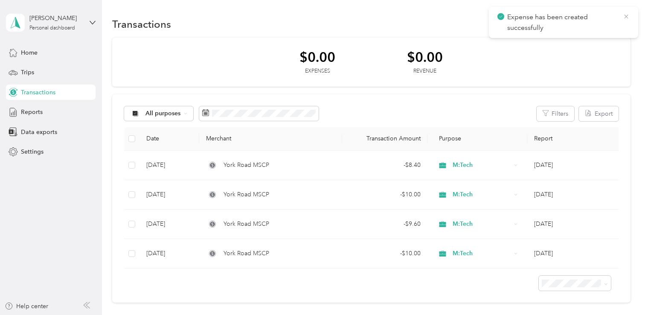
click at [626, 15] on icon at bounding box center [626, 17] width 7 height 8
click at [609, 27] on button "New" at bounding box center [615, 24] width 32 height 15
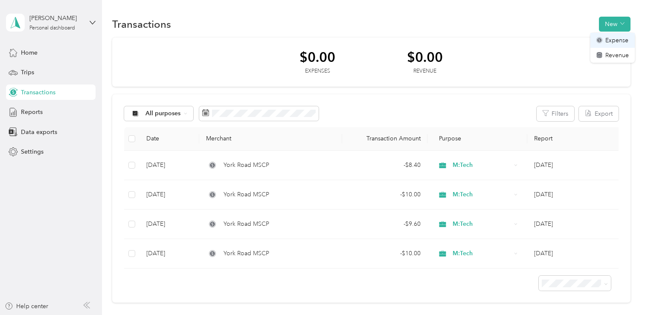
click at [610, 41] on span "Expense" at bounding box center [616, 40] width 23 height 9
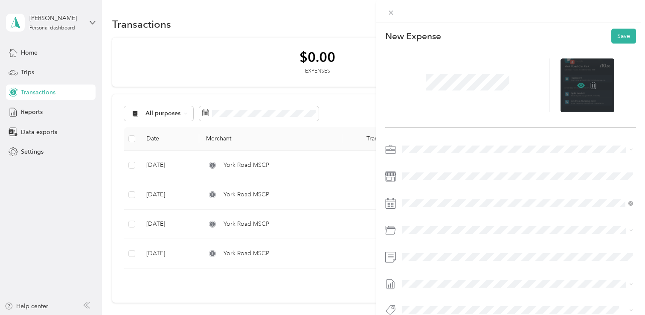
click at [583, 84] on icon at bounding box center [581, 85] width 8 height 5
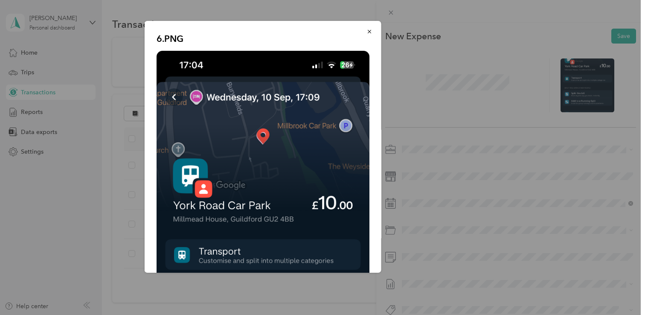
click at [575, 85] on div at bounding box center [322, 157] width 645 height 315
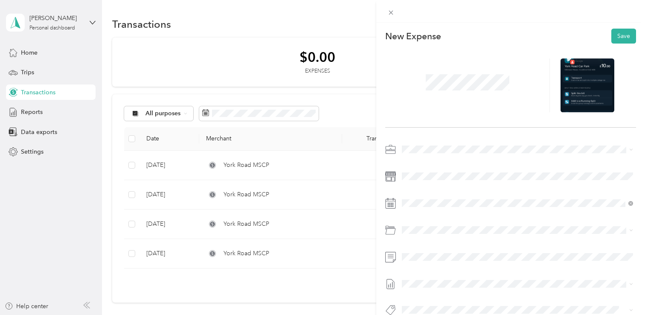
click at [413, 157] on div at bounding box center [510, 232] width 251 height 179
click at [454, 131] on div "10" at bounding box center [452, 130] width 11 height 11
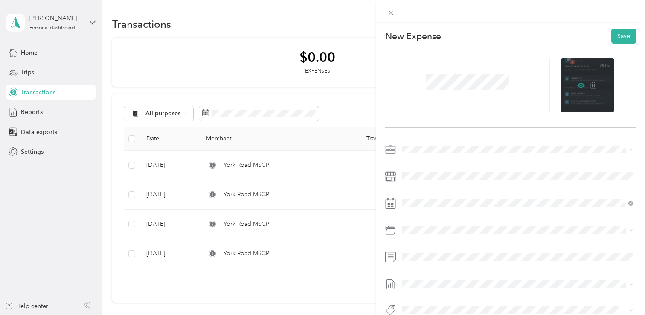
click at [584, 84] on icon at bounding box center [581, 85] width 8 height 5
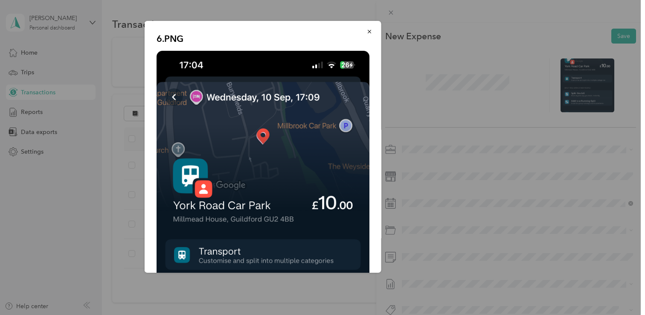
click at [567, 47] on div at bounding box center [322, 157] width 645 height 315
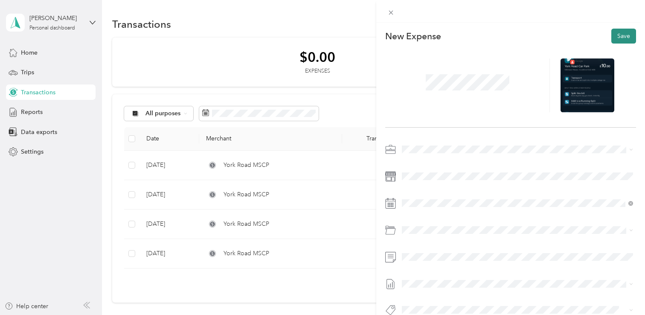
click at [624, 32] on button "Save" at bounding box center [623, 36] width 25 height 15
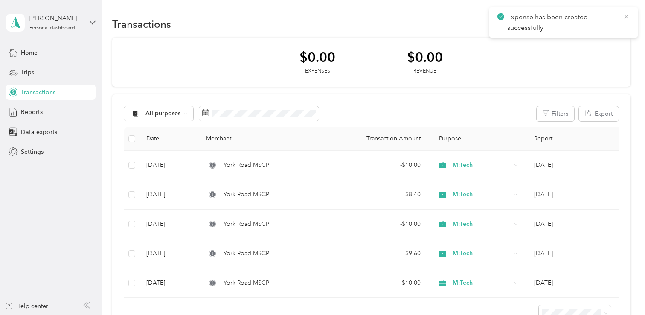
click at [623, 14] on icon at bounding box center [626, 17] width 7 height 8
click at [615, 25] on button "New" at bounding box center [615, 24] width 32 height 15
click at [609, 39] on span "Expense" at bounding box center [616, 40] width 23 height 9
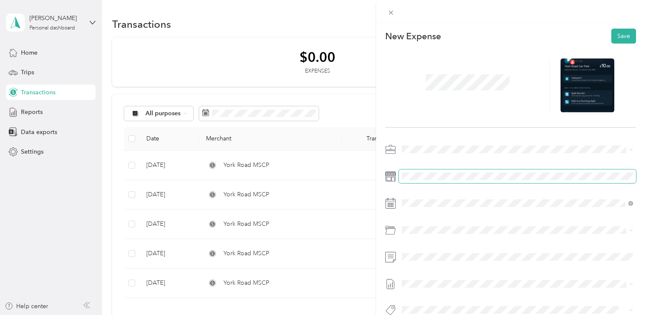
click at [412, 182] on span at bounding box center [517, 176] width 237 height 14
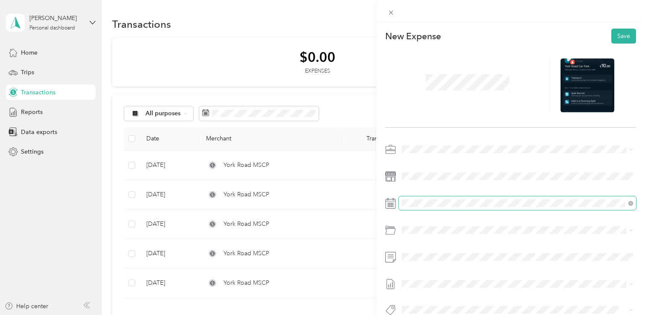
click at [433, 207] on span at bounding box center [517, 203] width 237 height 14
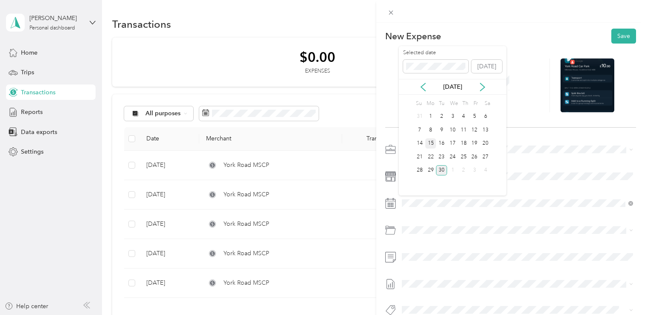
click at [433, 146] on div "15" at bounding box center [430, 143] width 11 height 11
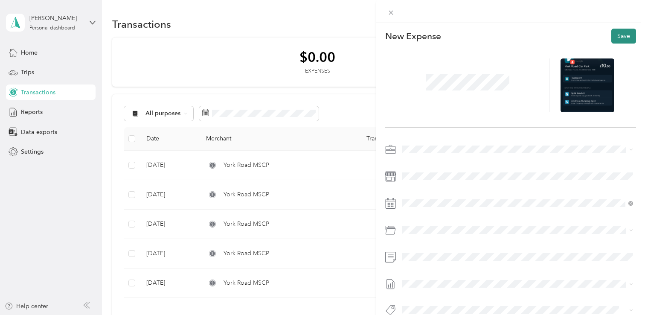
click at [625, 35] on button "Save" at bounding box center [623, 36] width 25 height 15
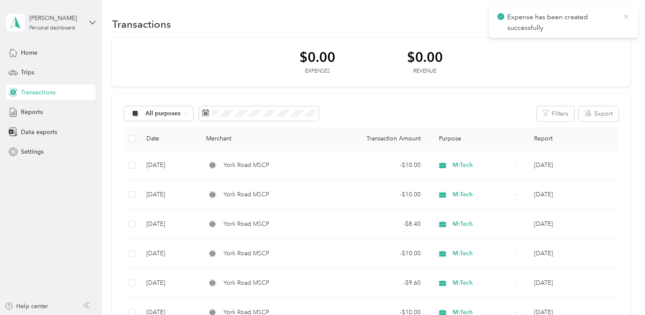
click at [627, 18] on icon at bounding box center [626, 17] width 7 height 8
click at [612, 26] on button "New" at bounding box center [615, 24] width 32 height 15
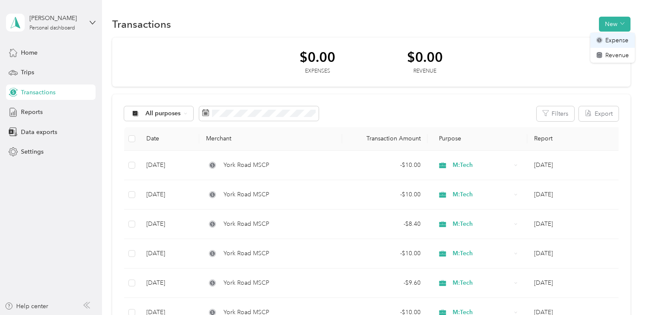
click at [603, 46] on li "Expense" at bounding box center [613, 40] width 44 height 15
click at [606, 43] on span "Expense" at bounding box center [616, 40] width 23 height 9
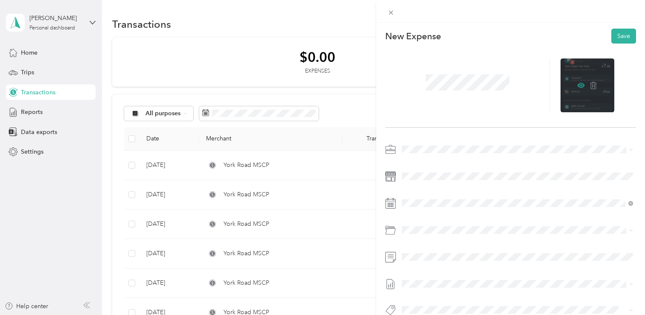
click at [581, 84] on icon at bounding box center [581, 85] width 3 height 3
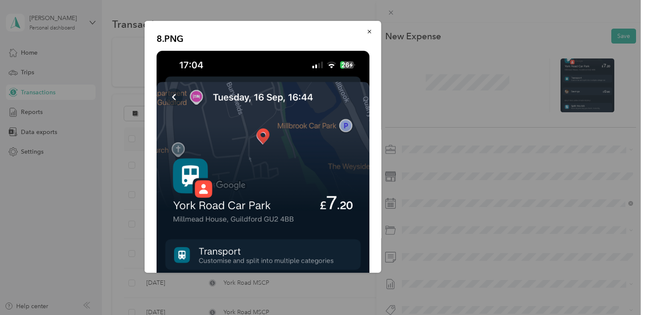
click at [508, 47] on div "8.PNG" at bounding box center [441, 148] width 237 height 254
click at [366, 27] on button "button" at bounding box center [370, 31] width 18 height 15
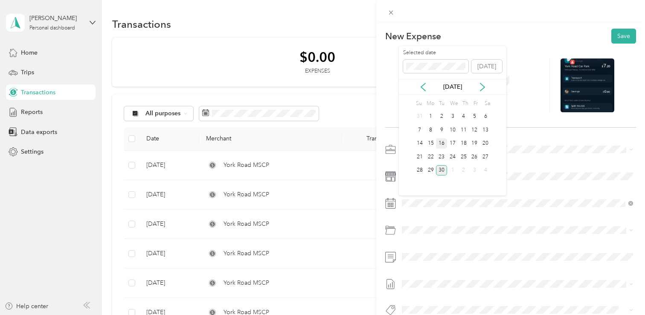
click at [444, 145] on div "16" at bounding box center [441, 143] width 11 height 11
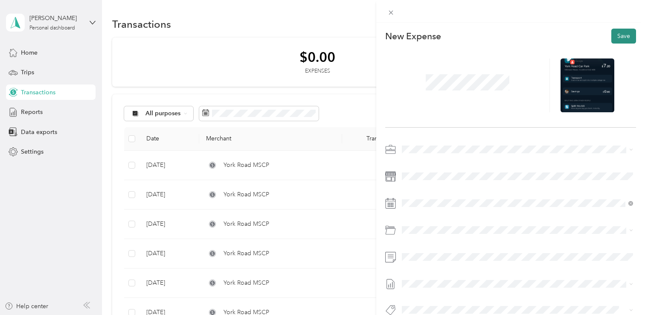
click at [618, 40] on button "Save" at bounding box center [623, 36] width 25 height 15
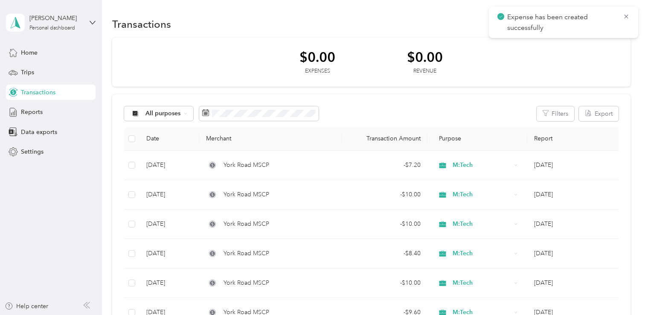
click at [615, 15] on p "Expense has been created successfully" at bounding box center [561, 22] width 109 height 21
click at [627, 15] on icon at bounding box center [626, 17] width 4 height 4
click at [603, 26] on button "New" at bounding box center [615, 24] width 32 height 15
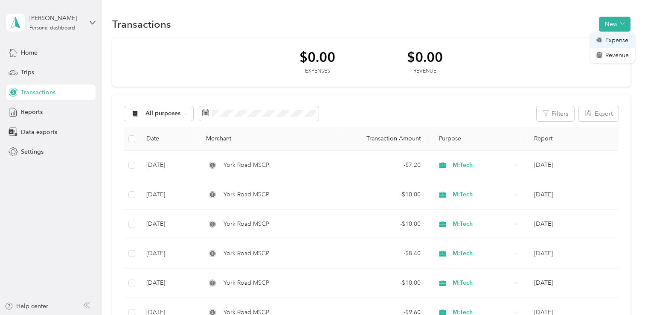
click at [600, 40] on icon at bounding box center [599, 40] width 4 height 4
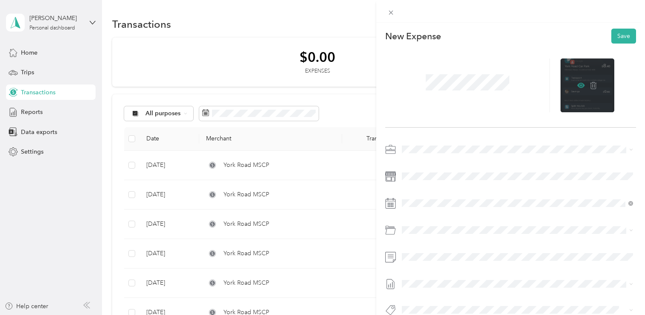
click at [582, 85] on icon at bounding box center [581, 85] width 3 height 3
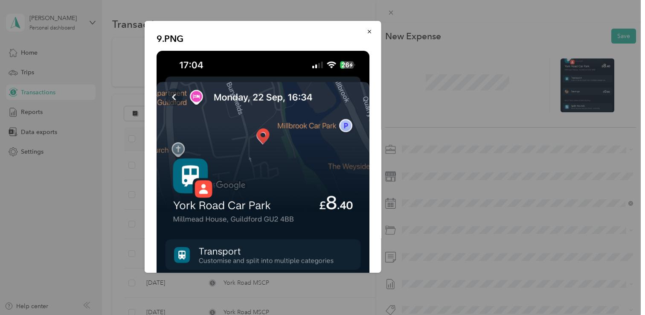
click at [529, 29] on div "9.PNG" at bounding box center [441, 148] width 237 height 254
click at [419, 189] on div "9.PNG" at bounding box center [441, 148] width 237 height 254
click at [367, 27] on button "button" at bounding box center [370, 31] width 18 height 15
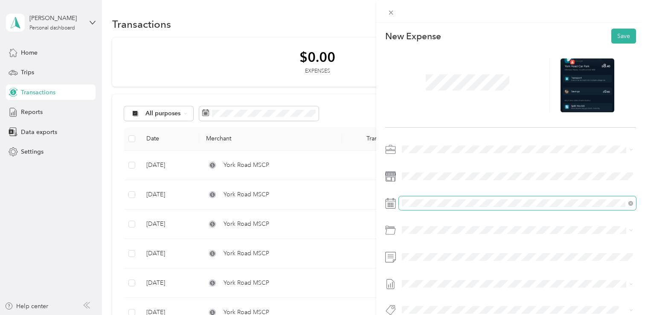
click at [408, 198] on span at bounding box center [517, 203] width 237 height 14
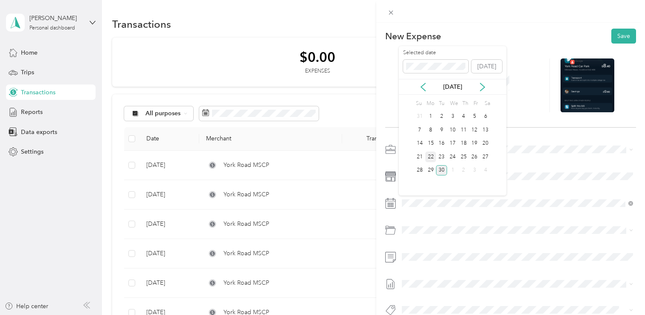
click at [432, 155] on div "22" at bounding box center [430, 156] width 11 height 11
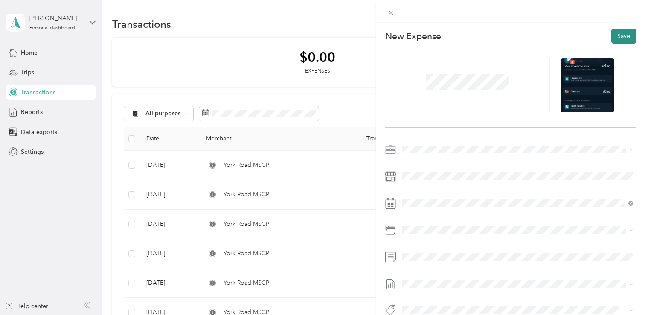
click at [622, 36] on button "Save" at bounding box center [623, 36] width 25 height 15
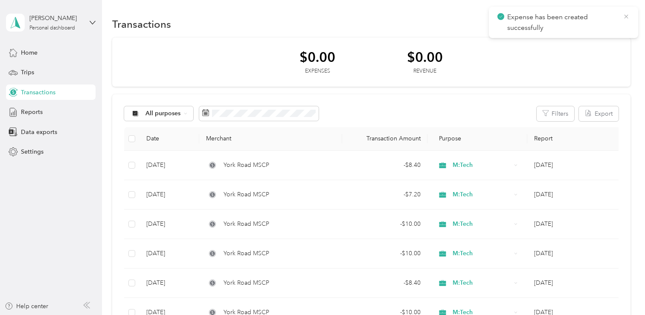
click at [627, 15] on icon at bounding box center [626, 17] width 4 height 4
click at [619, 23] on button "New" at bounding box center [615, 24] width 32 height 15
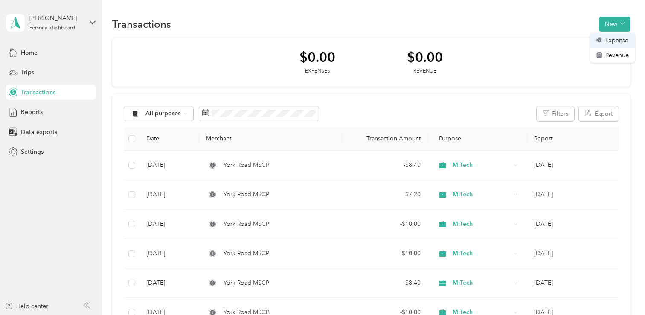
click at [607, 44] on li "Expense" at bounding box center [613, 40] width 44 height 15
click at [611, 42] on span "Expense" at bounding box center [616, 40] width 23 height 9
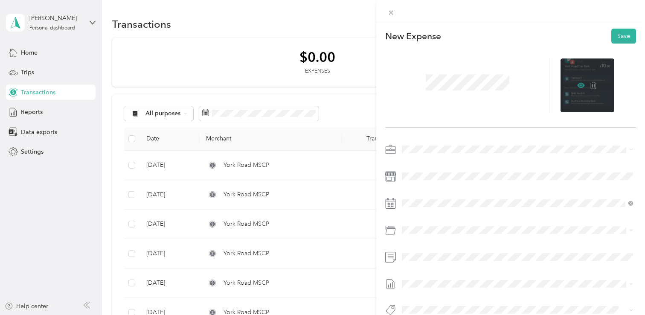
click at [582, 85] on icon at bounding box center [581, 85] width 3 height 3
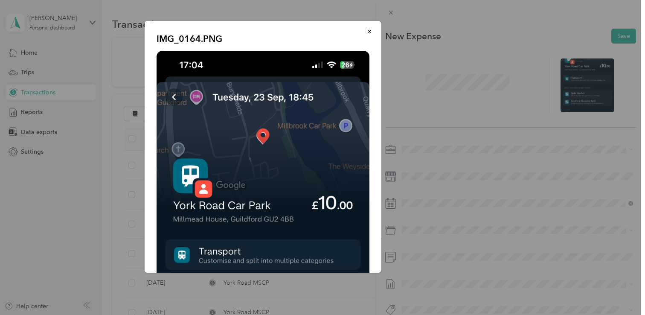
click at [434, 192] on div "IMG_0164.PNG" at bounding box center [441, 148] width 237 height 254
click at [434, 203] on div "IMG_0164.PNG" at bounding box center [441, 148] width 237 height 254
click at [371, 29] on icon "button" at bounding box center [370, 32] width 6 height 6
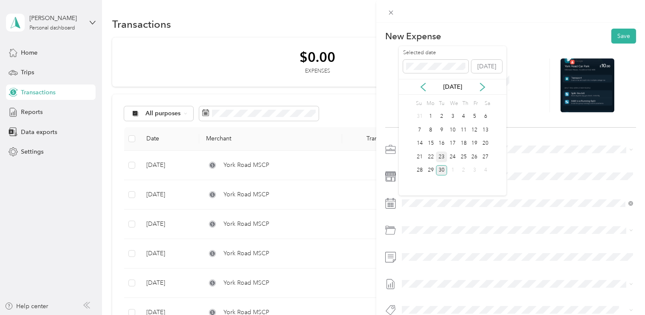
click at [441, 157] on div "23" at bounding box center [441, 156] width 11 height 11
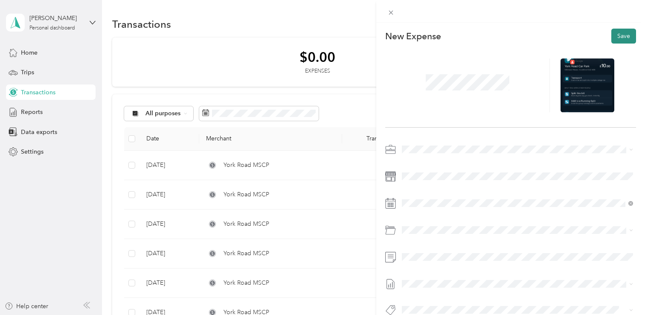
click at [621, 35] on button "Save" at bounding box center [623, 36] width 25 height 15
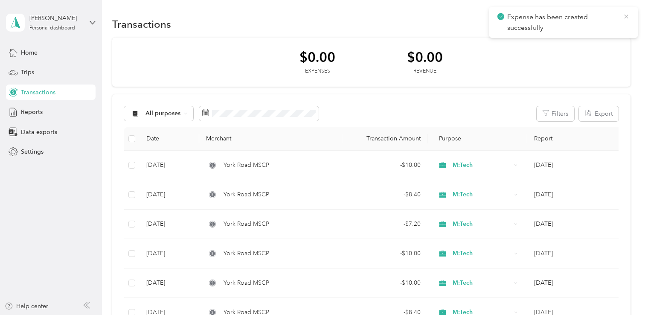
click at [628, 16] on icon at bounding box center [626, 17] width 7 height 8
click at [624, 23] on icon "button" at bounding box center [622, 23] width 4 height 4
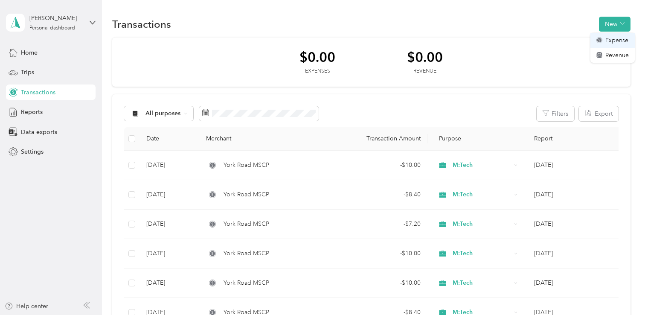
click at [612, 41] on span "Expense" at bounding box center [616, 40] width 23 height 9
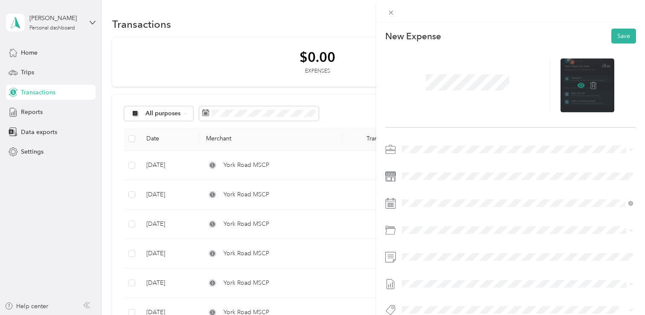
click at [580, 87] on icon at bounding box center [581, 85] width 8 height 5
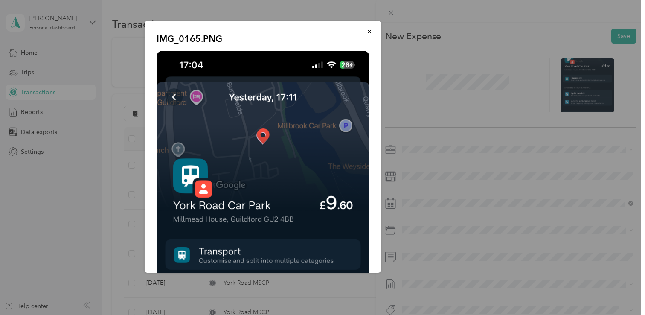
click at [495, 81] on div "IMG_0165.PNG" at bounding box center [441, 148] width 237 height 254
click at [367, 30] on icon "button" at bounding box center [370, 32] width 6 height 6
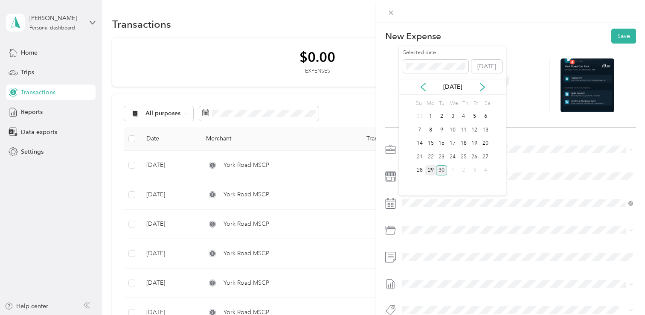
click at [428, 172] on div "29" at bounding box center [430, 170] width 11 height 11
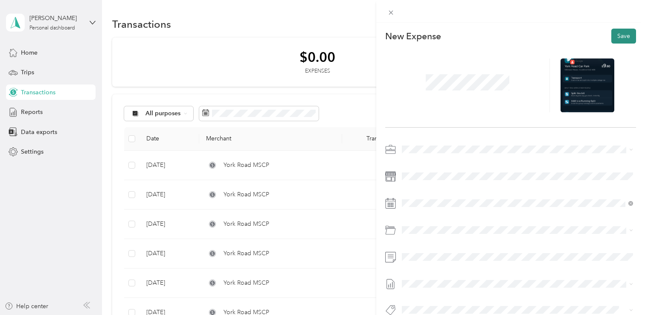
click at [617, 38] on button "Save" at bounding box center [623, 36] width 25 height 15
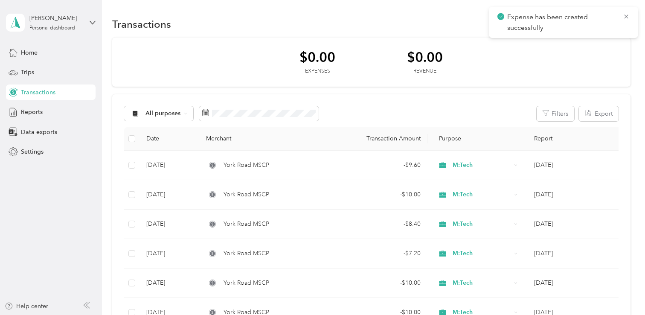
click at [628, 23] on span "Expense has been created successfully" at bounding box center [564, 22] width 132 height 21
click at [626, 17] on icon at bounding box center [626, 17] width 4 height 4
click at [615, 24] on button "New" at bounding box center [615, 24] width 32 height 15
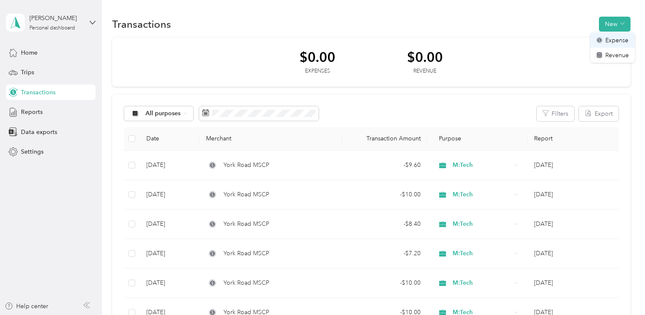
click at [607, 42] on span "Expense" at bounding box center [616, 40] width 23 height 9
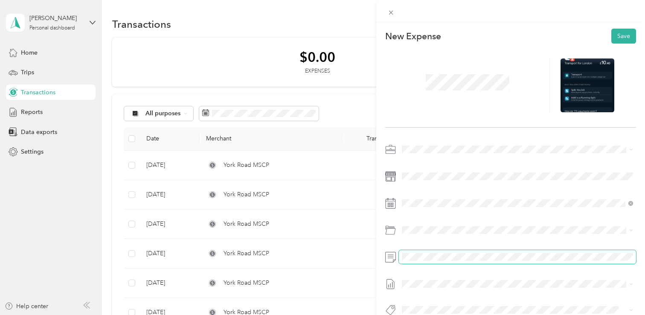
click at [418, 262] on span at bounding box center [517, 257] width 237 height 14
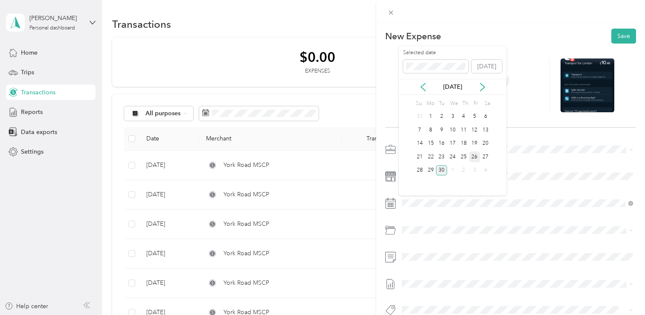
click at [471, 156] on div "26" at bounding box center [474, 156] width 11 height 11
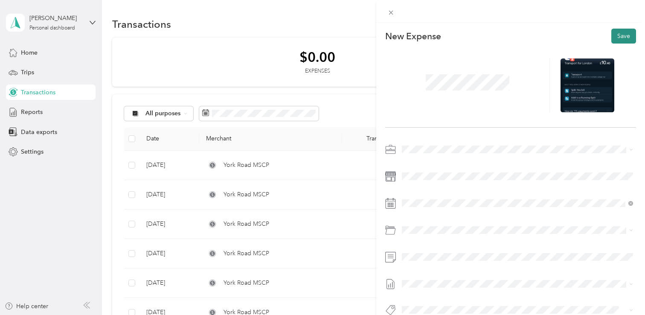
click at [618, 39] on button "Save" at bounding box center [623, 36] width 25 height 15
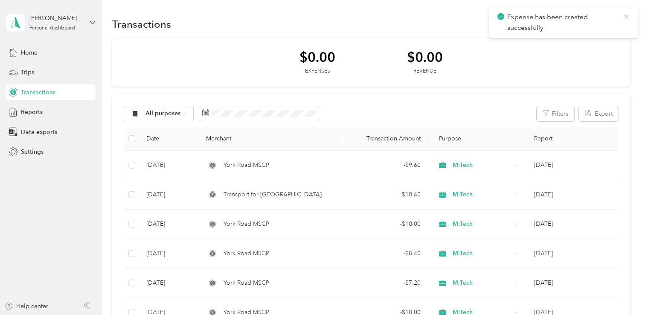
click at [628, 16] on icon at bounding box center [626, 17] width 7 height 8
click at [612, 26] on button "New" at bounding box center [615, 24] width 32 height 15
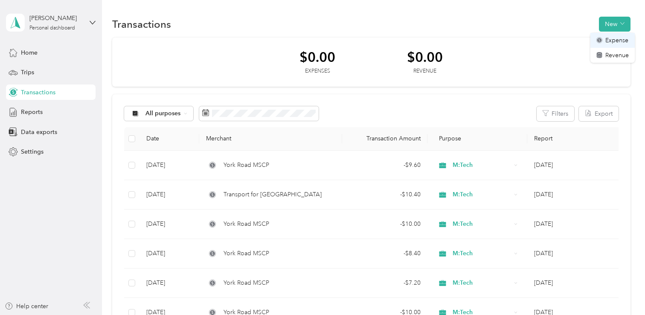
click at [609, 42] on span "Expense" at bounding box center [616, 40] width 23 height 9
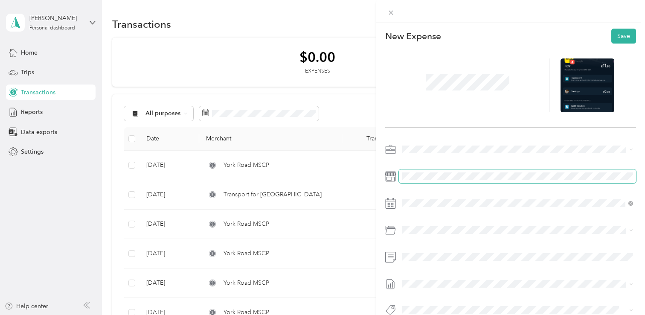
click at [432, 180] on span at bounding box center [517, 176] width 237 height 14
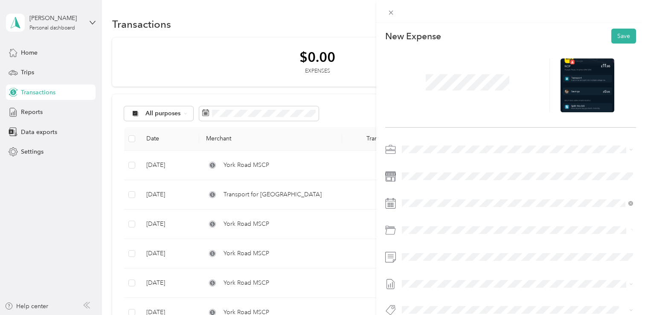
click at [388, 263] on div at bounding box center [510, 257] width 251 height 14
click at [620, 37] on button "Save" at bounding box center [623, 36] width 25 height 15
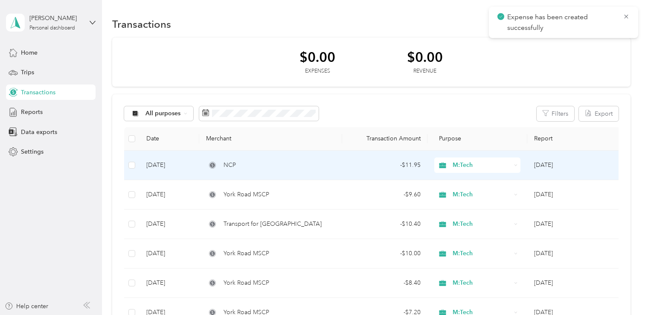
click at [257, 169] on div "NCP" at bounding box center [270, 164] width 129 height 9
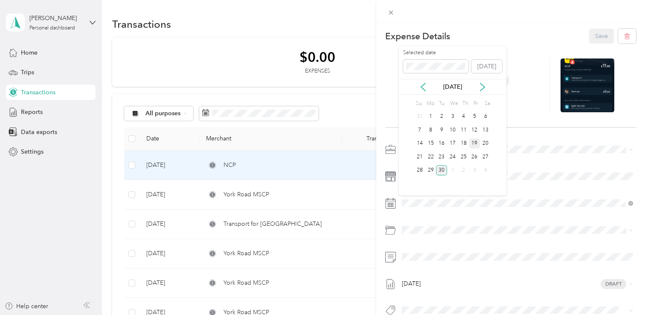
click at [476, 145] on div "19" at bounding box center [474, 143] width 11 height 11
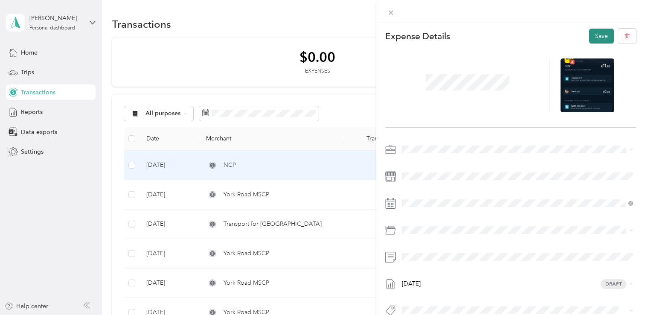
click at [608, 32] on button "Save" at bounding box center [601, 36] width 25 height 15
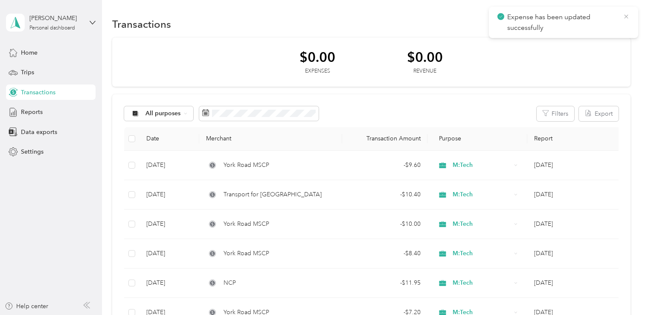
click at [623, 18] on icon at bounding box center [626, 17] width 7 height 8
click at [618, 24] on button "New" at bounding box center [615, 24] width 32 height 15
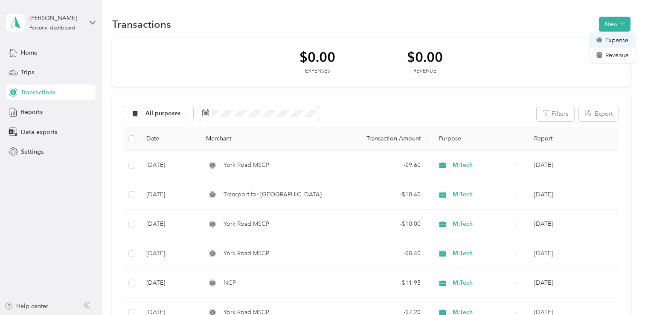
click at [609, 42] on span "Expense" at bounding box center [616, 40] width 23 height 9
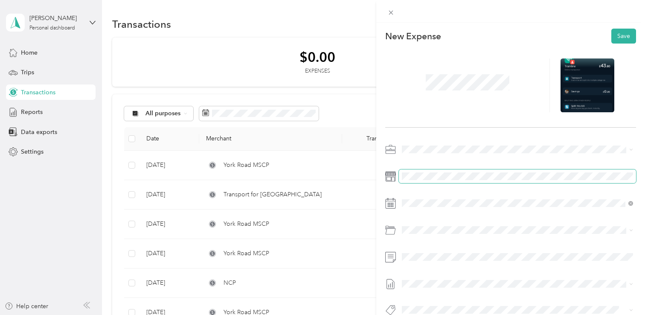
click at [431, 170] on span at bounding box center [517, 176] width 237 height 14
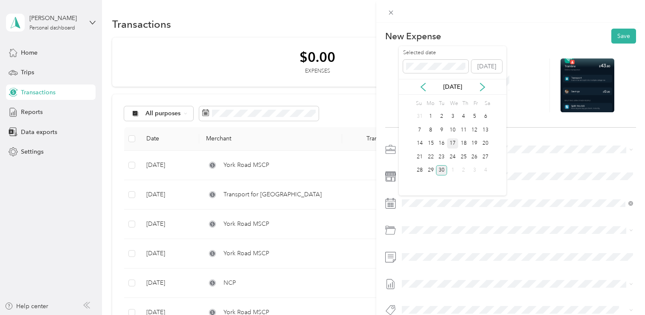
click at [454, 146] on div "17" at bounding box center [452, 143] width 11 height 11
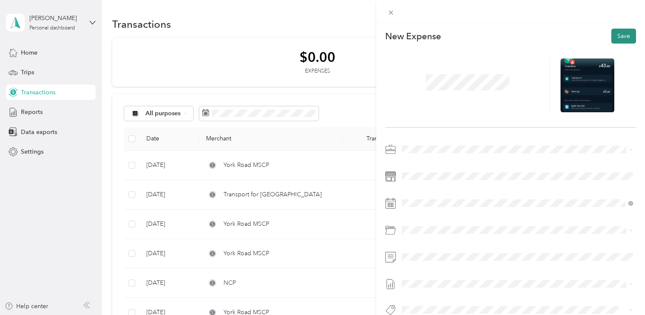
click at [626, 35] on button "Save" at bounding box center [623, 36] width 25 height 15
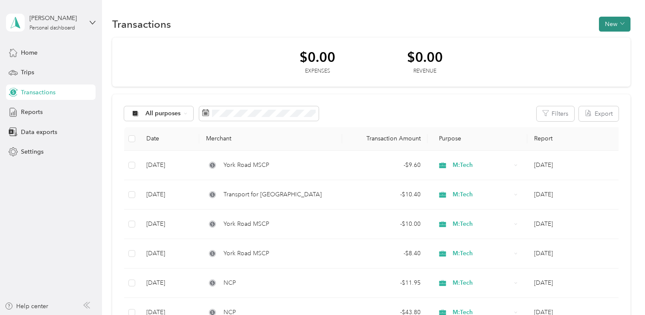
click at [621, 26] on button "New" at bounding box center [615, 24] width 32 height 15
click at [614, 43] on span "Expense" at bounding box center [616, 40] width 23 height 9
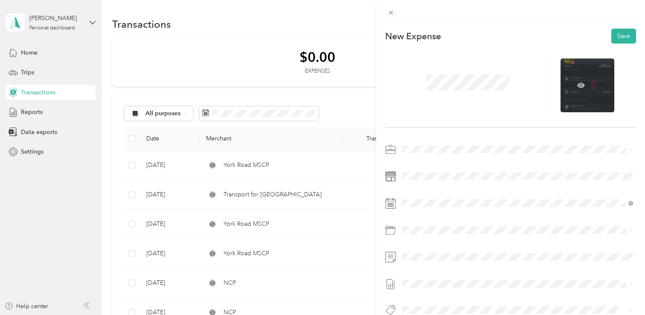
click at [593, 85] on icon at bounding box center [594, 85] width 8 height 8
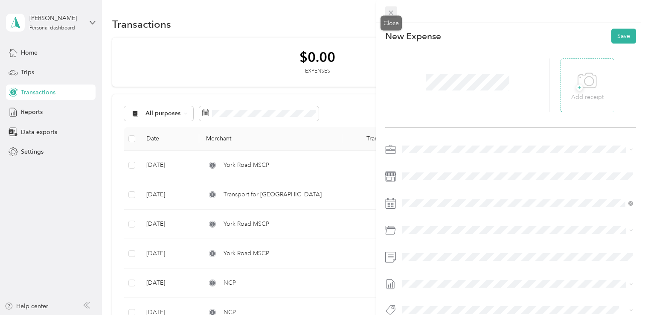
click at [392, 13] on icon at bounding box center [390, 12] width 7 height 7
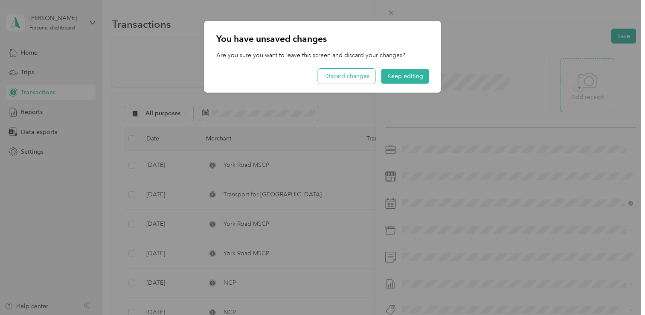
click at [358, 80] on button "Discard changes" at bounding box center [346, 76] width 57 height 15
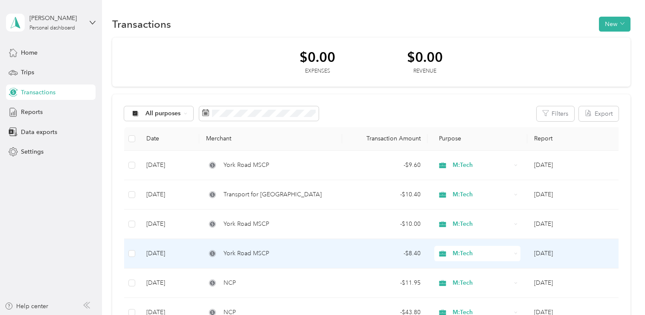
scroll to position [28, 0]
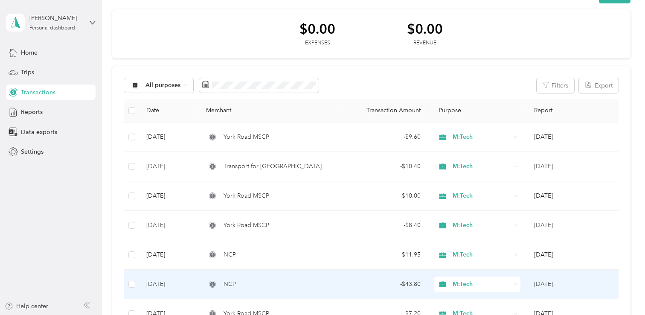
click at [270, 284] on div "NCP" at bounding box center [270, 283] width 129 height 9
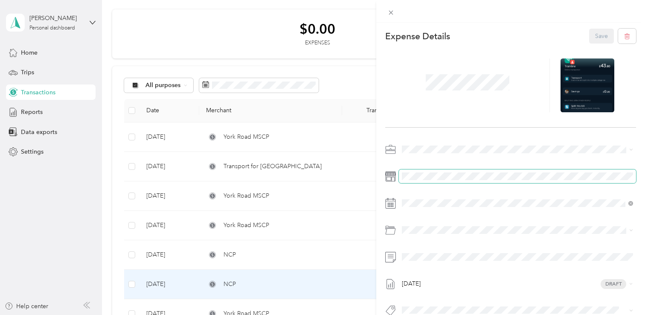
click at [387, 175] on div at bounding box center [510, 176] width 251 height 14
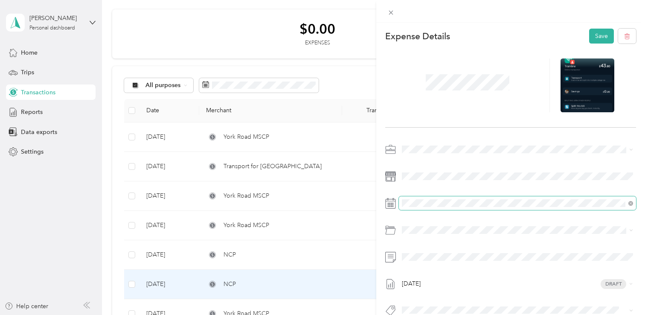
click at [430, 210] on span at bounding box center [517, 203] width 237 height 14
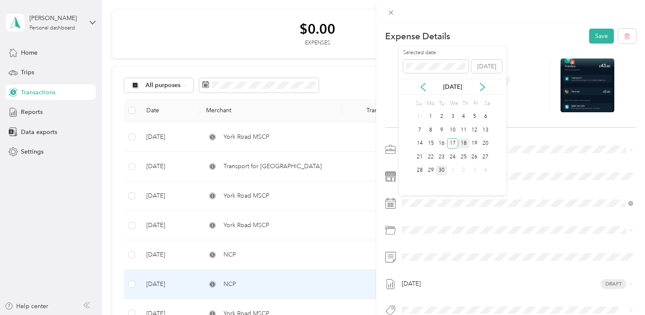
click at [462, 142] on div "18" at bounding box center [463, 143] width 11 height 11
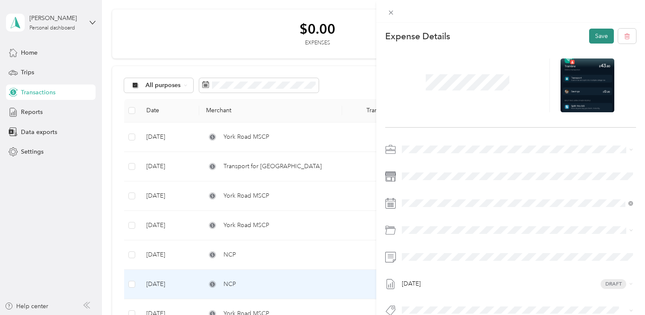
click at [606, 31] on button "Save" at bounding box center [601, 36] width 25 height 15
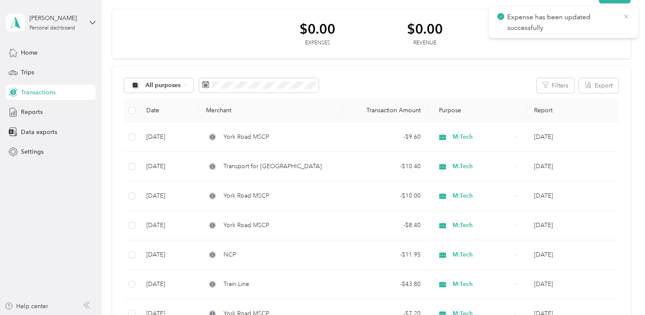
click at [626, 18] on icon at bounding box center [626, 17] width 7 height 8
click at [612, 17] on li "Expense" at bounding box center [613, 12] width 44 height 15
click at [609, 13] on span "Expense" at bounding box center [616, 12] width 23 height 9
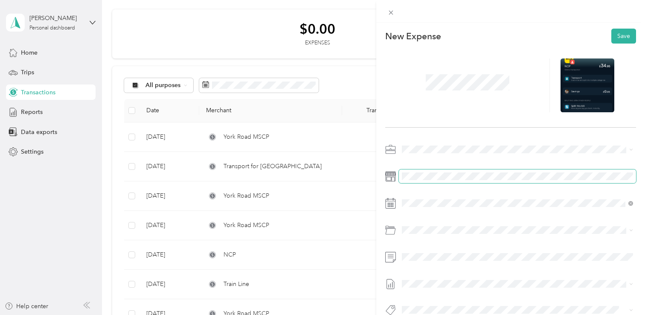
click at [426, 171] on span at bounding box center [517, 176] width 237 height 14
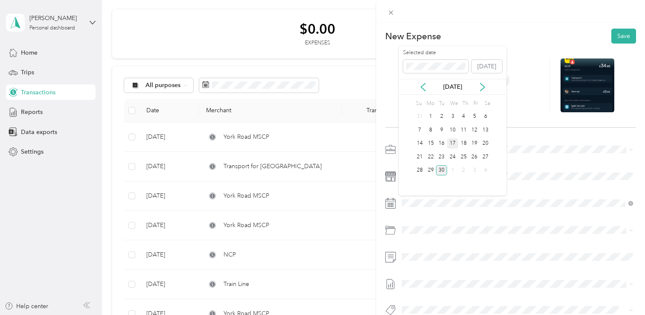
click at [451, 145] on div "17" at bounding box center [452, 143] width 11 height 11
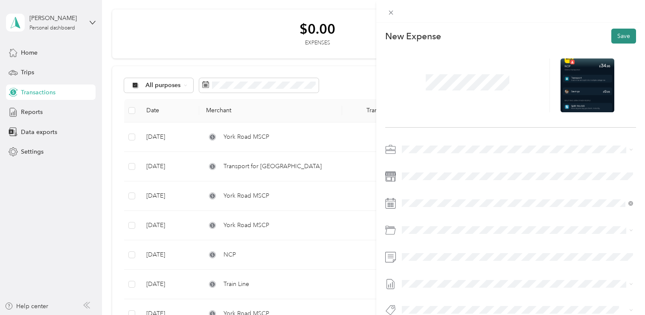
click at [622, 32] on button "Save" at bounding box center [623, 36] width 25 height 15
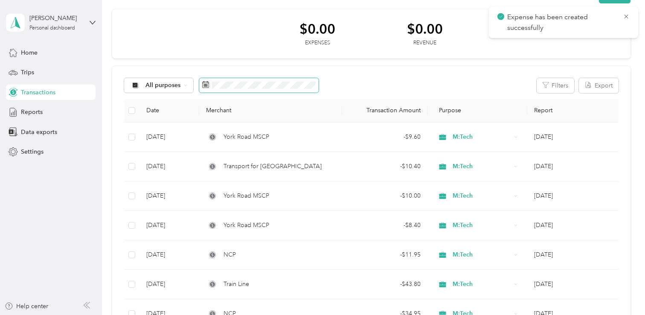
click at [225, 90] on span at bounding box center [258, 85] width 119 height 15
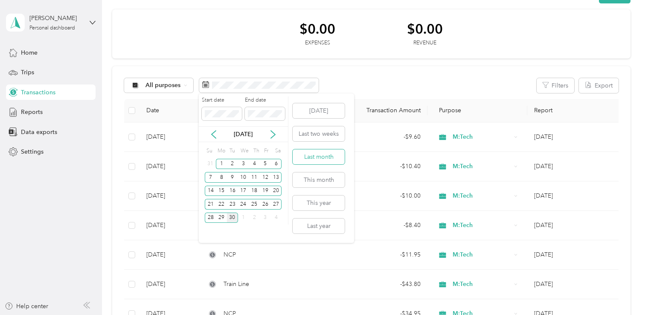
click at [327, 162] on button "Last month" at bounding box center [319, 156] width 52 height 15
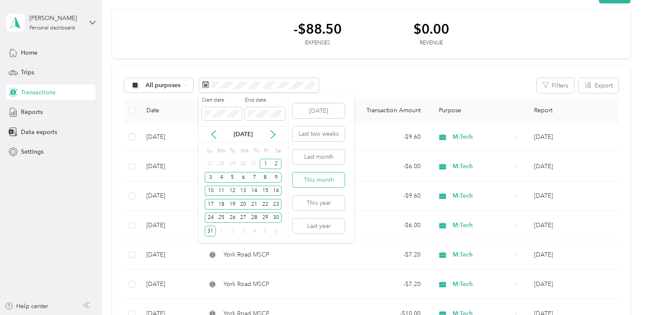
click at [334, 178] on button "This month" at bounding box center [319, 179] width 52 height 15
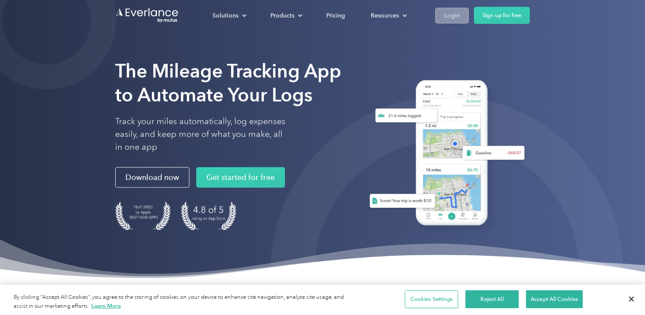
click at [442, 21] on link "Login" at bounding box center [452, 16] width 34 height 16
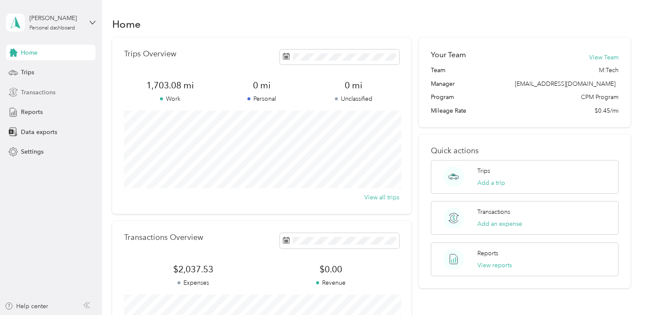
click at [38, 90] on span "Transactions" at bounding box center [38, 92] width 35 height 9
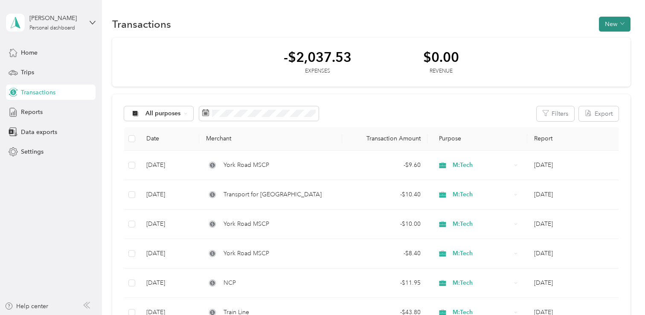
click at [614, 31] on button "New" at bounding box center [615, 24] width 32 height 15
click at [602, 44] on li "Expense" at bounding box center [613, 40] width 44 height 15
click at [613, 44] on span "Expense" at bounding box center [616, 40] width 23 height 9
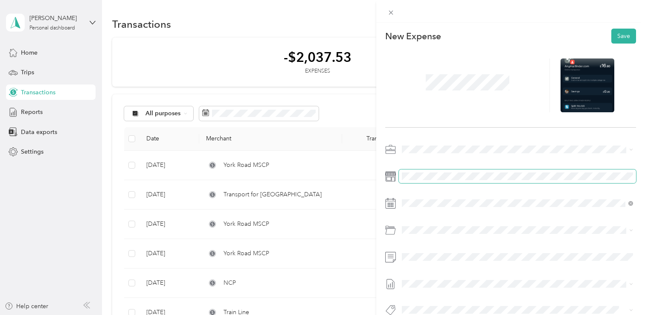
click at [418, 183] on span at bounding box center [517, 176] width 237 height 14
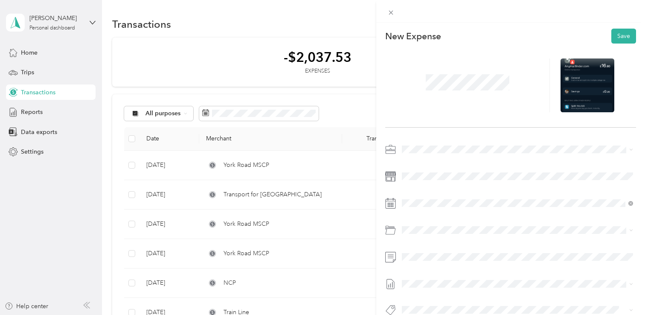
click at [419, 195] on div at bounding box center [510, 232] width 251 height 179
click at [468, 132] on div "11" at bounding box center [463, 130] width 11 height 11
click at [623, 35] on button "Save" at bounding box center [623, 36] width 25 height 15
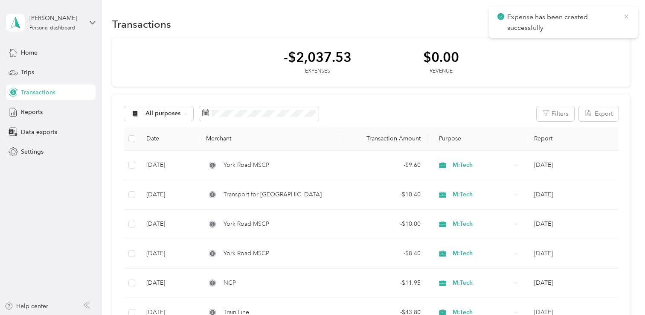
click at [624, 16] on icon at bounding box center [626, 17] width 7 height 8
click at [623, 19] on button "New" at bounding box center [615, 24] width 32 height 15
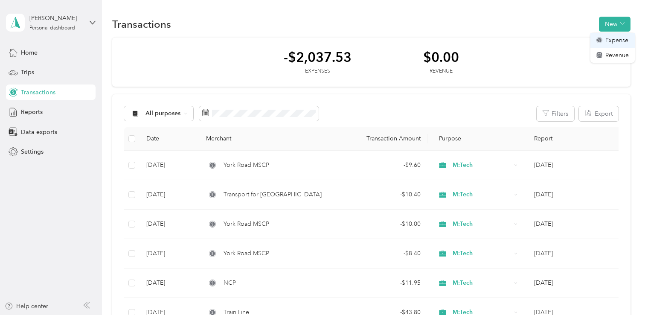
click at [615, 38] on span "Expense" at bounding box center [616, 40] width 23 height 9
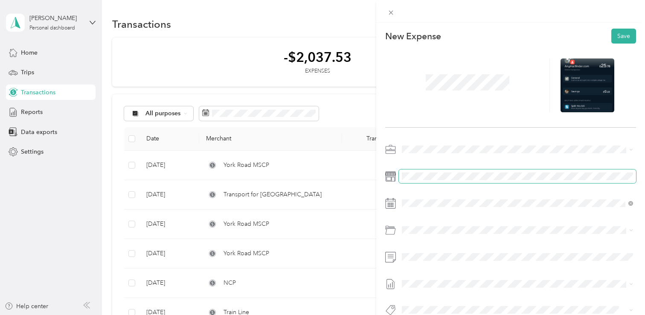
click at [430, 182] on span at bounding box center [517, 176] width 237 height 14
click at [417, 172] on span at bounding box center [517, 176] width 237 height 14
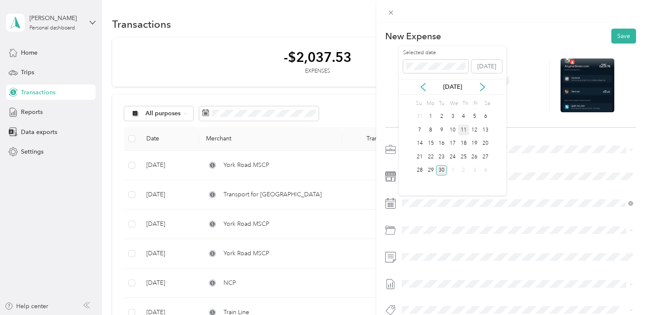
click at [464, 135] on div "11" at bounding box center [463, 130] width 11 height 11
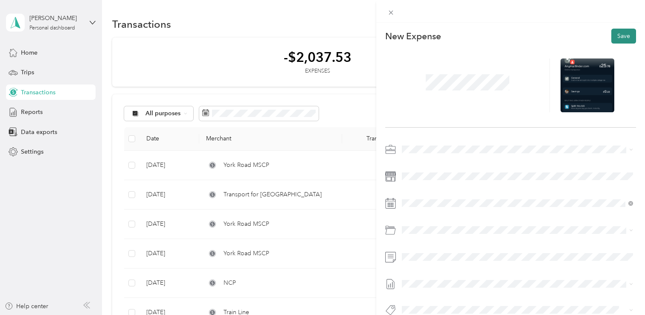
click at [617, 37] on button "Save" at bounding box center [623, 36] width 25 height 15
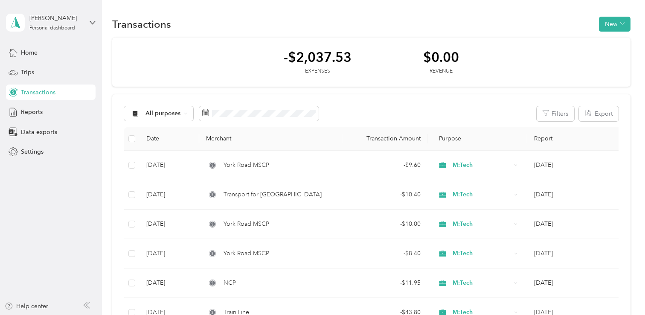
click at [27, 94] on span "Transactions" at bounding box center [38, 92] width 35 height 9
